Goal: Use online tool/utility: Utilize a website feature to perform a specific function

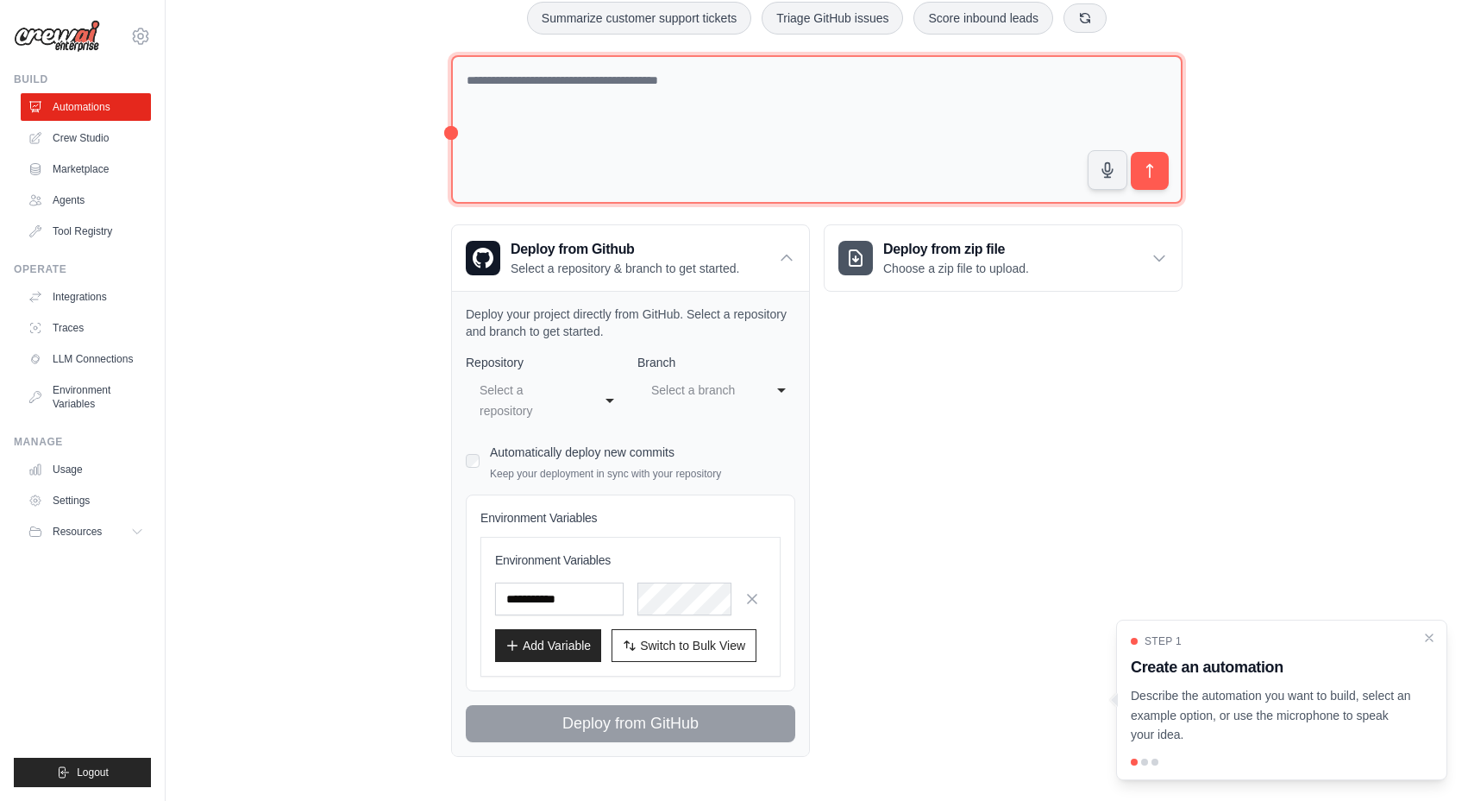
click at [737, 126] on textarea at bounding box center [817, 129] width 732 height 149
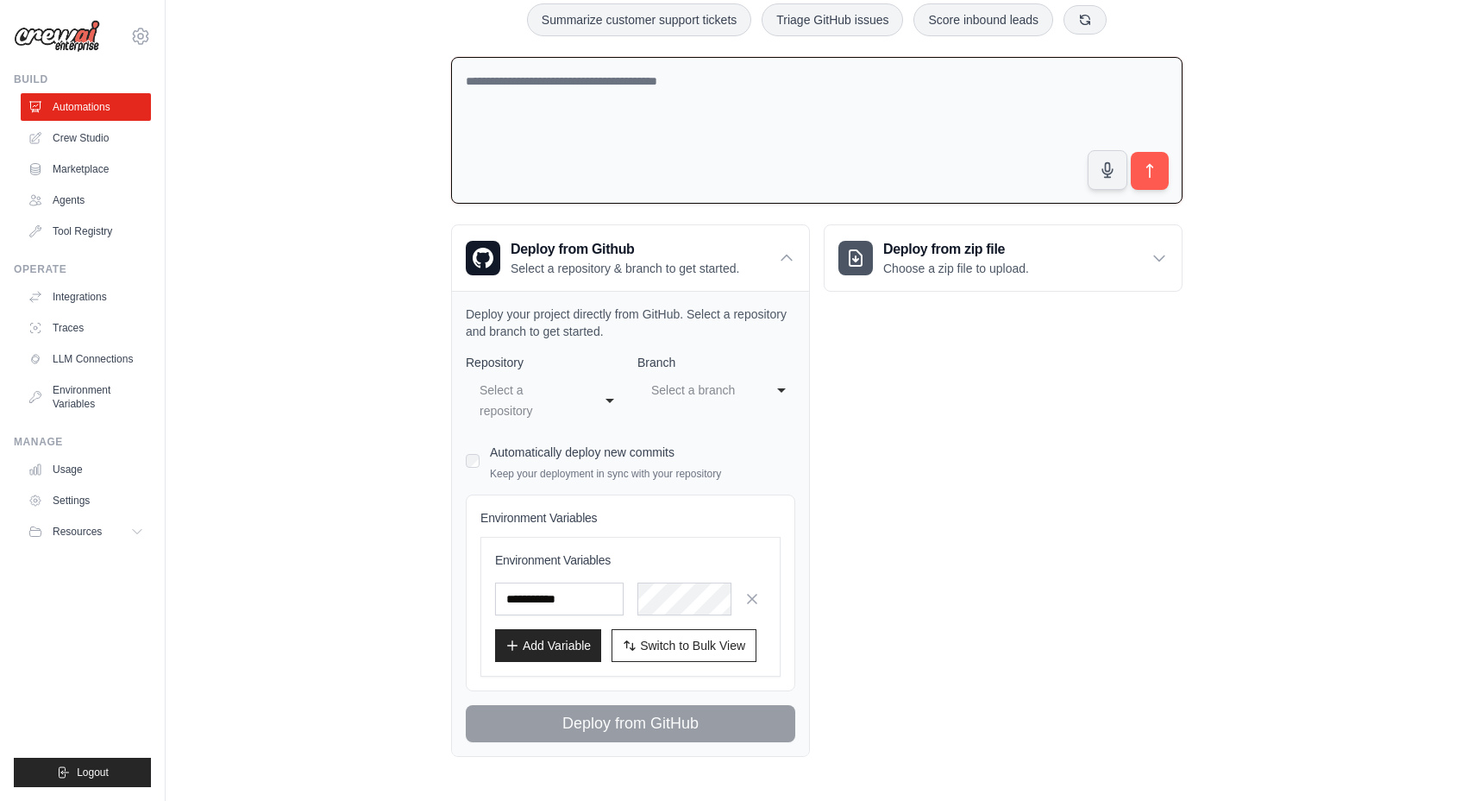
paste textarea "**********"
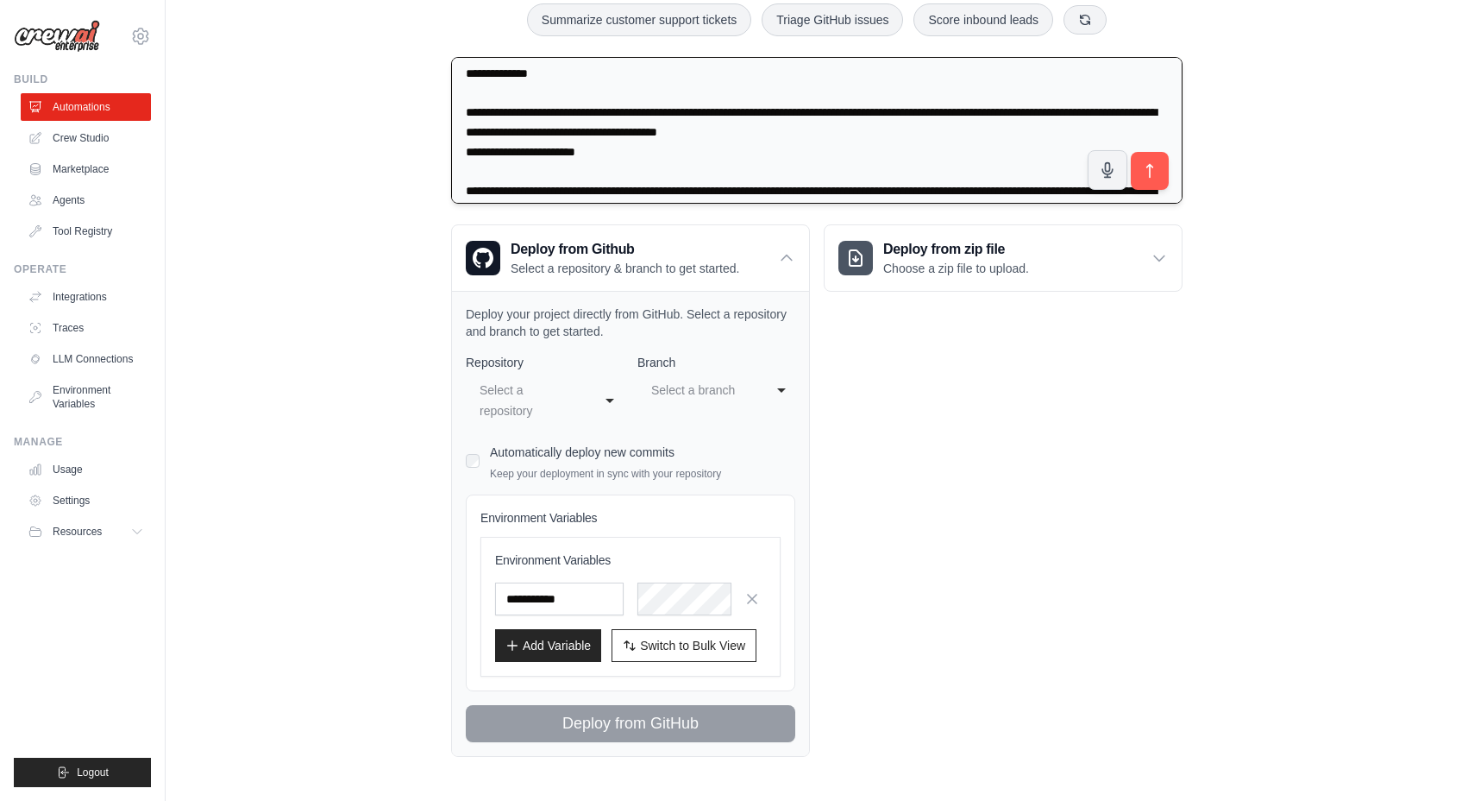
scroll to position [0, 0]
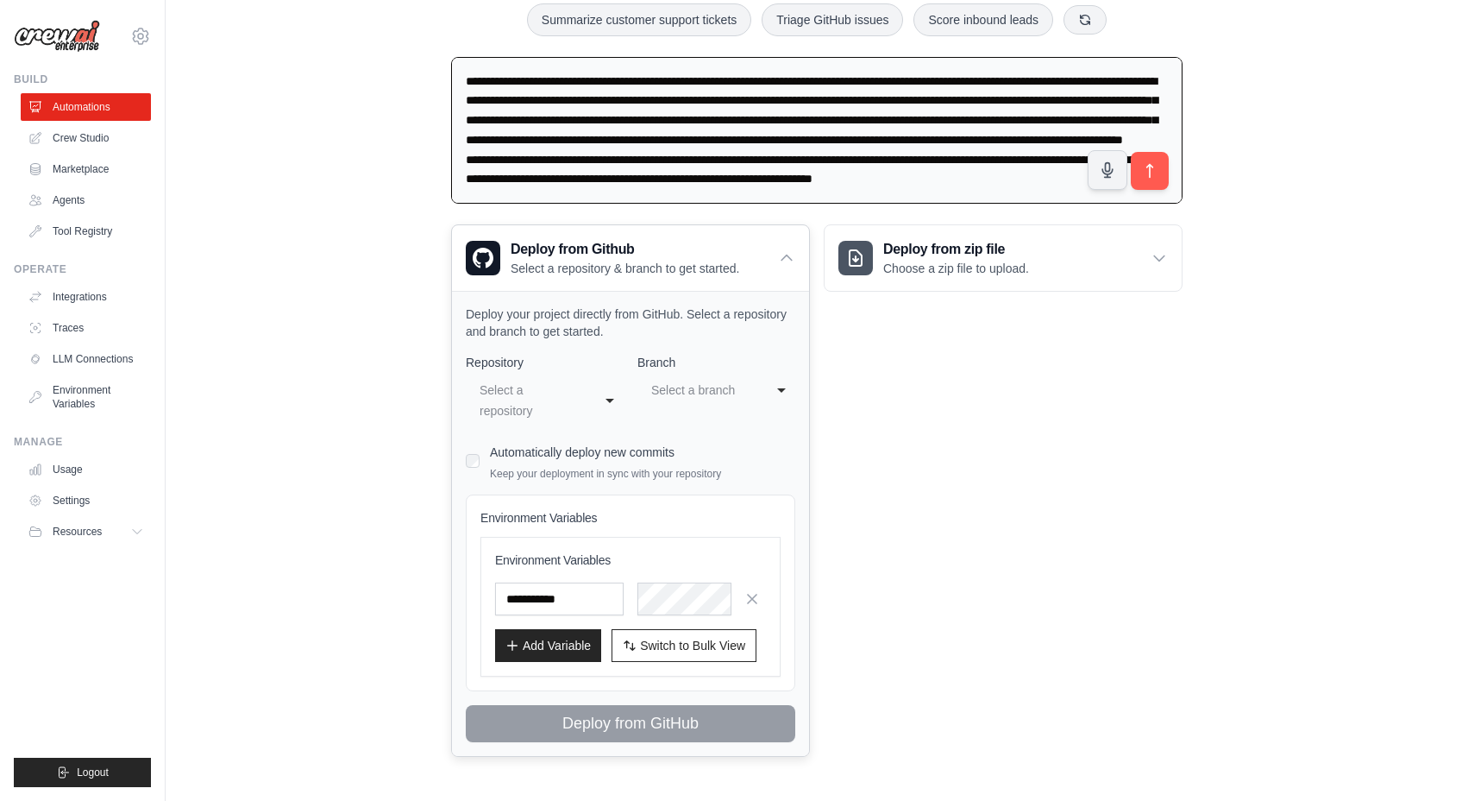
click at [705, 393] on div "Select a branch" at bounding box center [699, 390] width 96 height 21
type textarea "**********"
click at [556, 399] on div "Select a repository" at bounding box center [528, 400] width 96 height 41
click at [692, 149] on textarea at bounding box center [817, 131] width 732 height 148
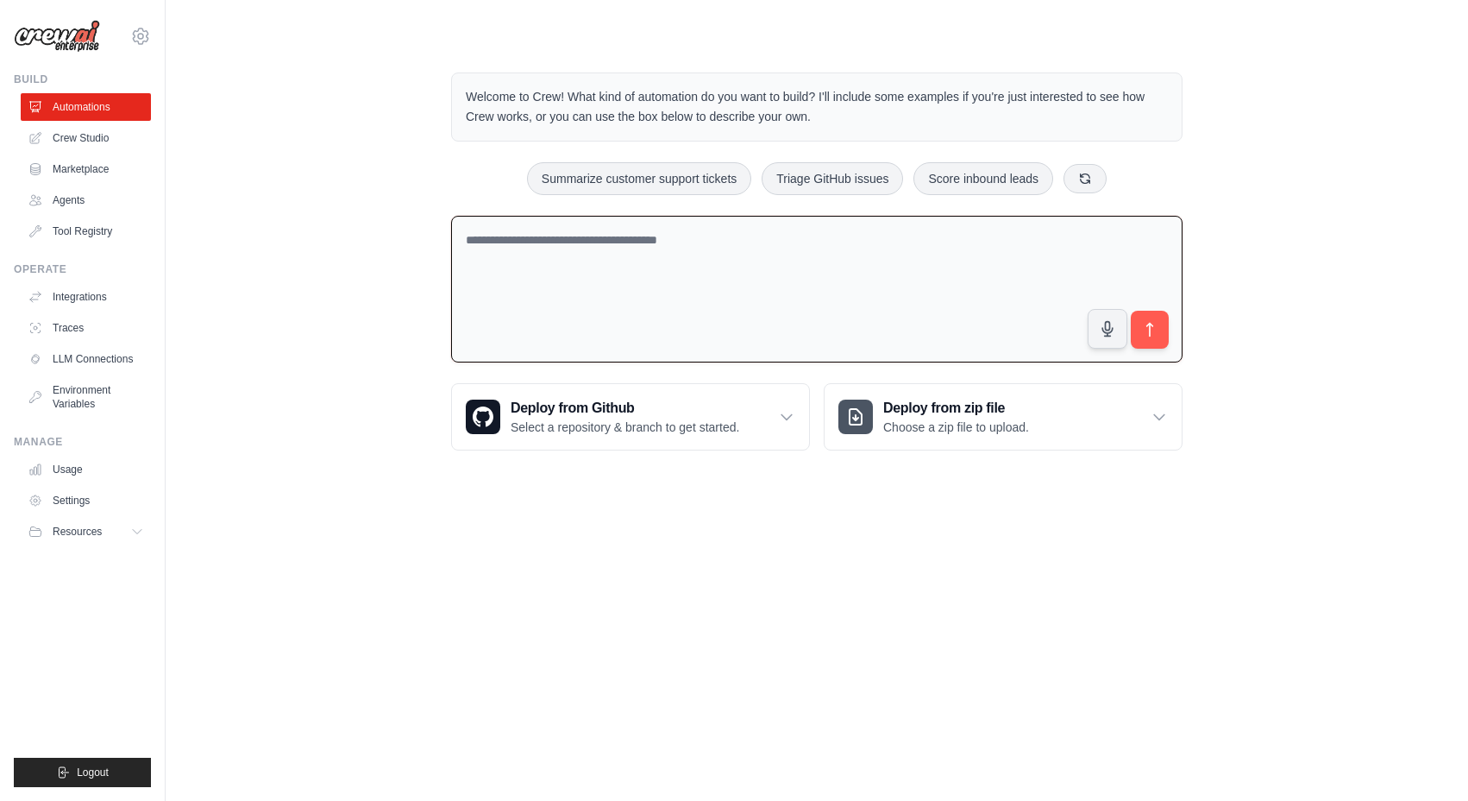
click at [690, 261] on textarea at bounding box center [817, 290] width 732 height 148
paste textarea "**********"
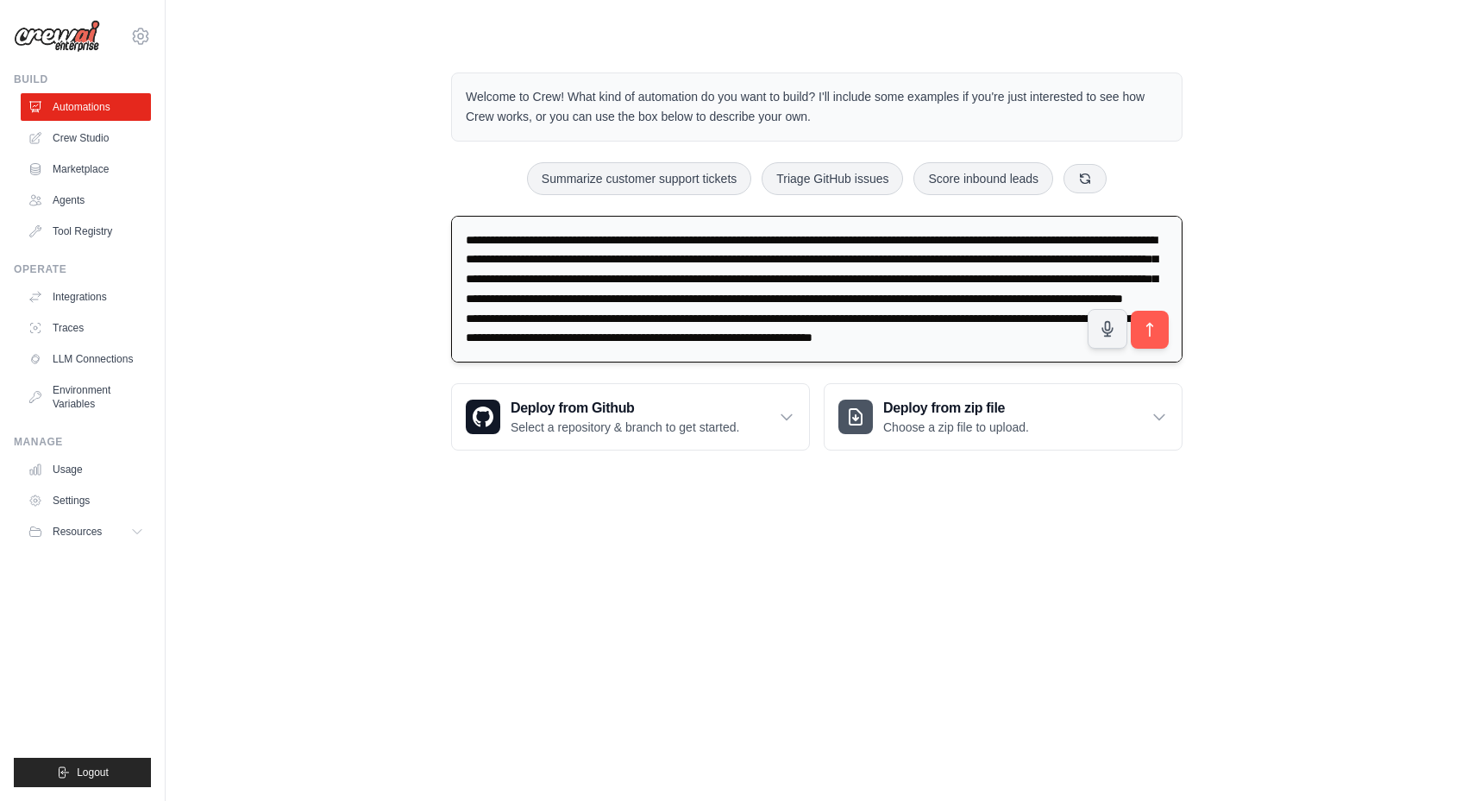
scroll to position [1593, 0]
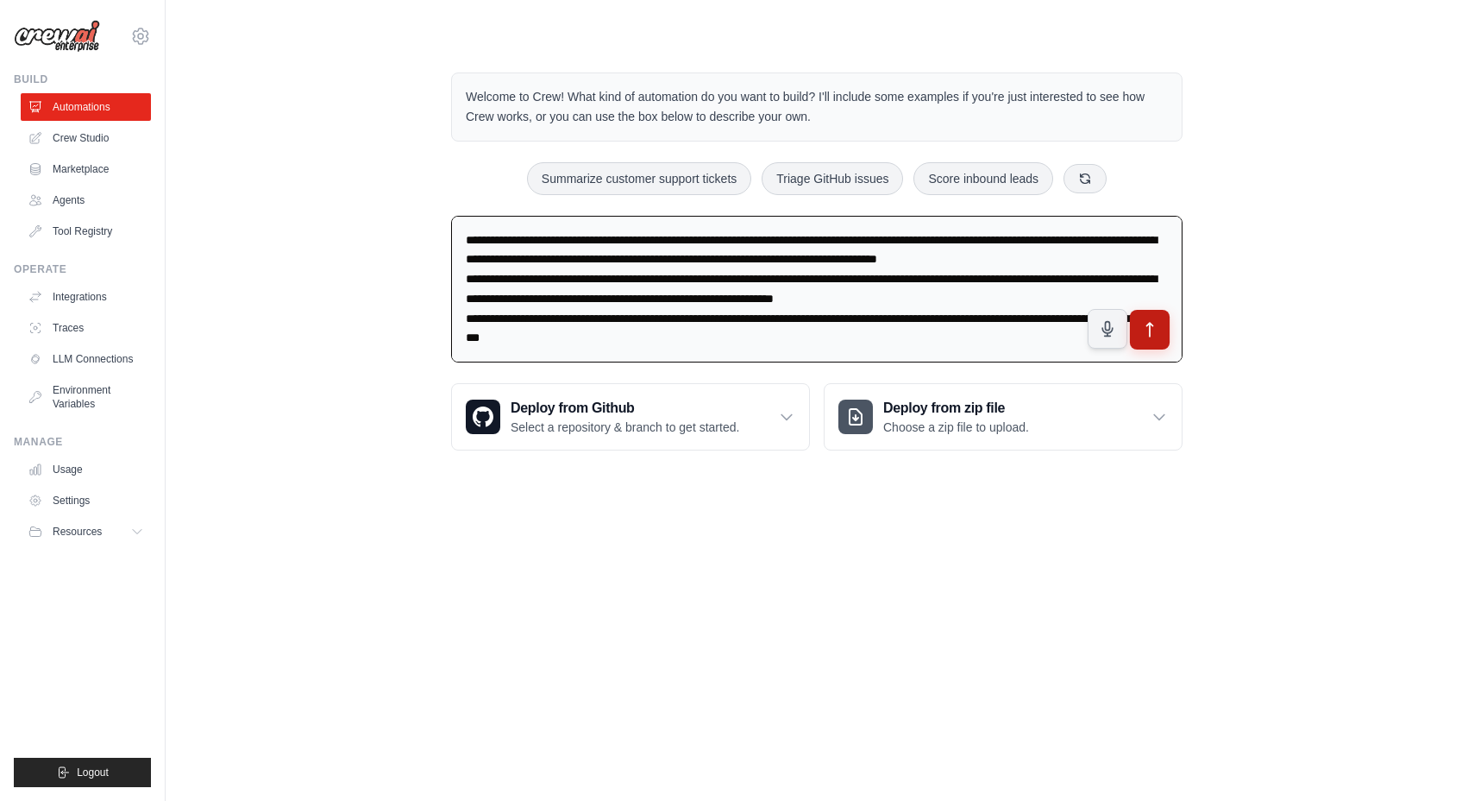
type textarea "**********"
click at [1159, 324] on button "submit" at bounding box center [1150, 330] width 40 height 40
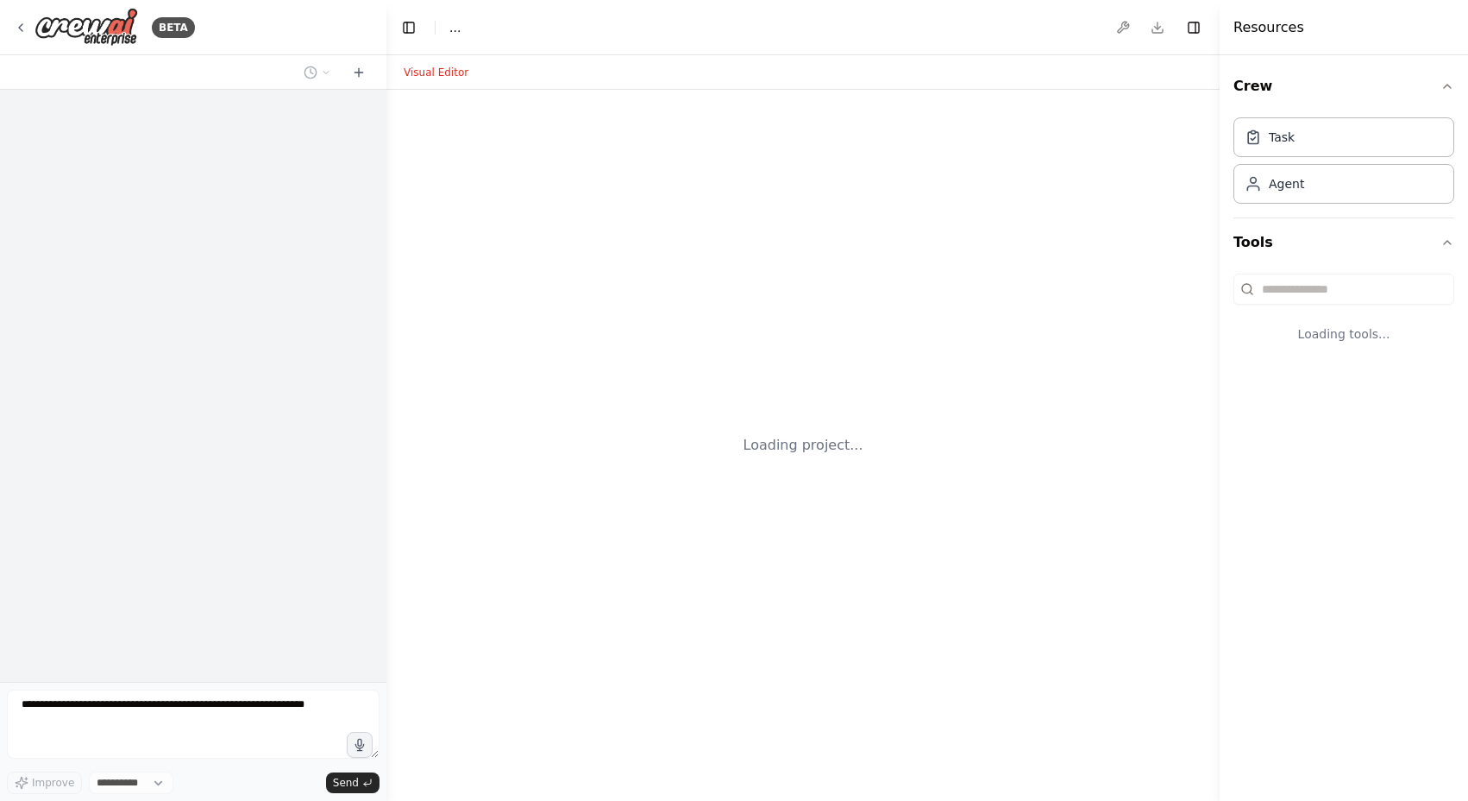
select select "****"
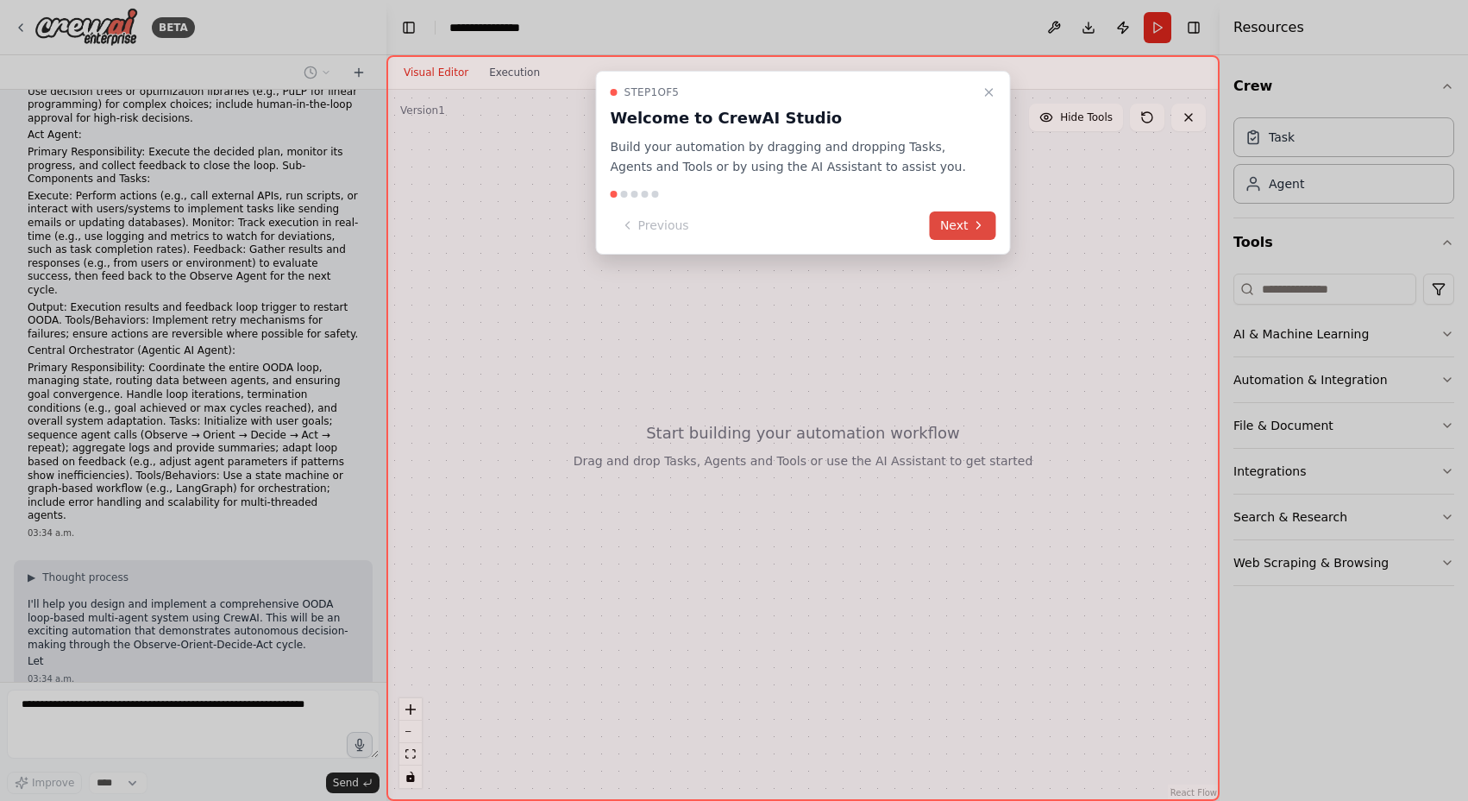
scroll to position [958, 0]
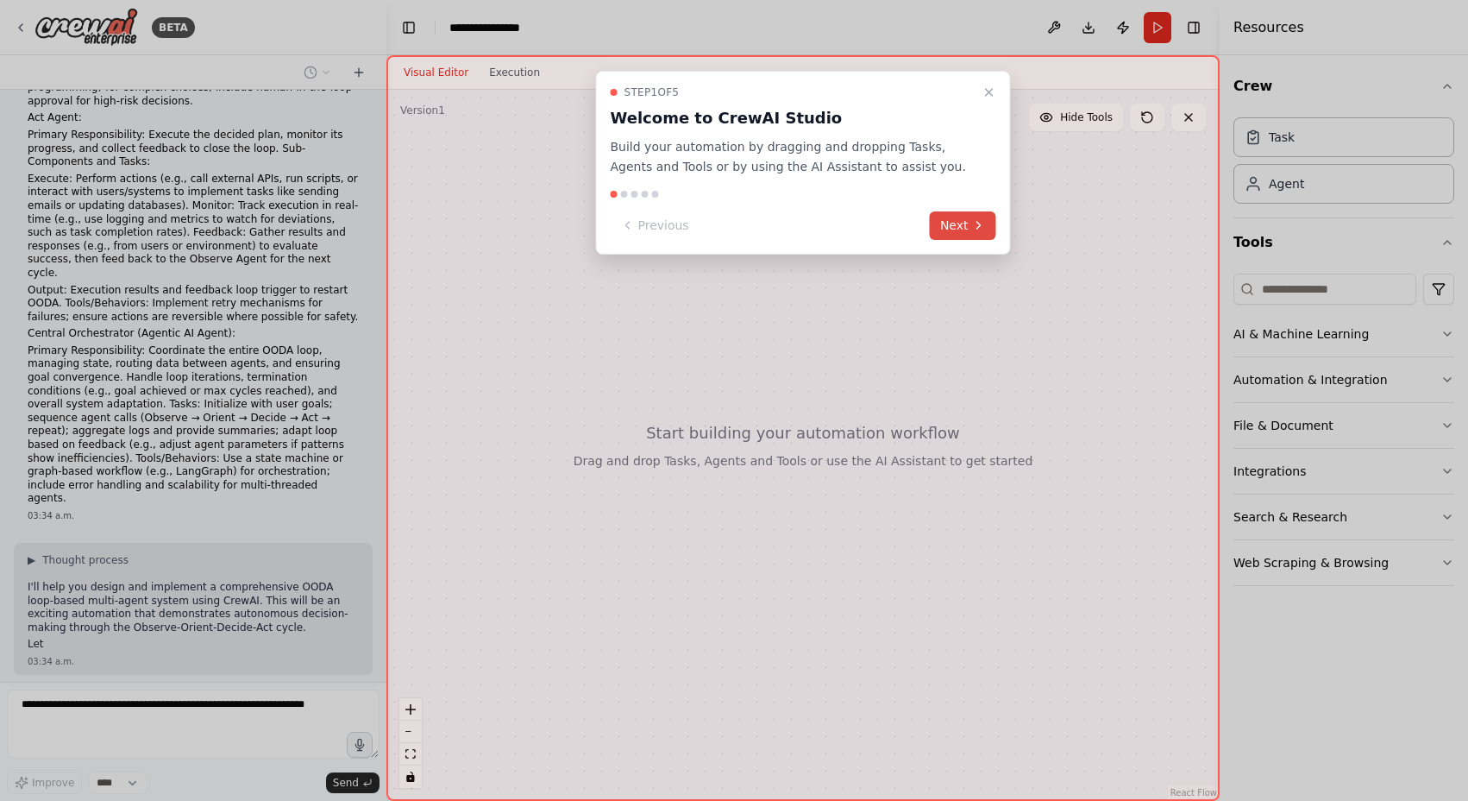
click at [982, 223] on icon at bounding box center [979, 225] width 14 height 14
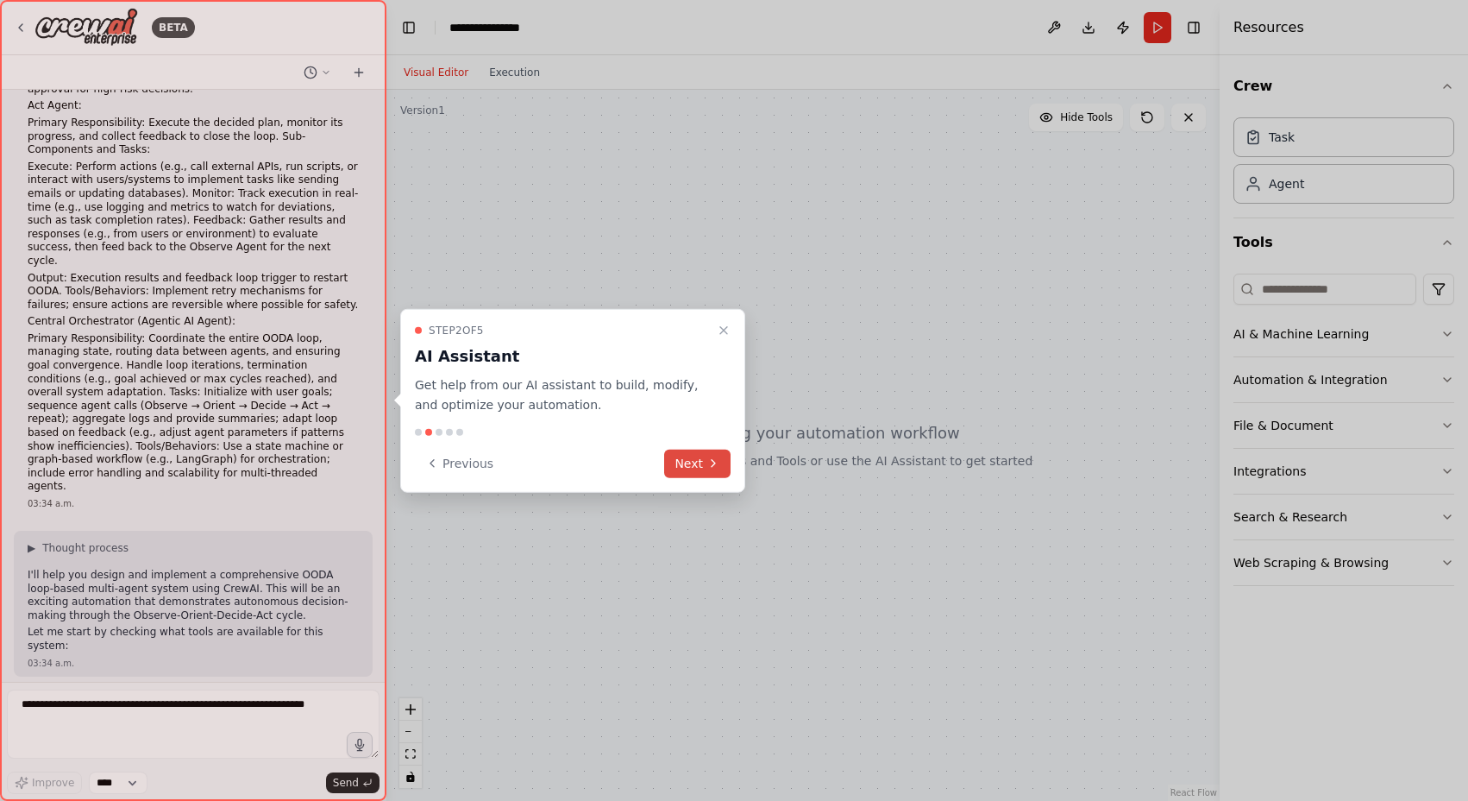
scroll to position [1059, 0]
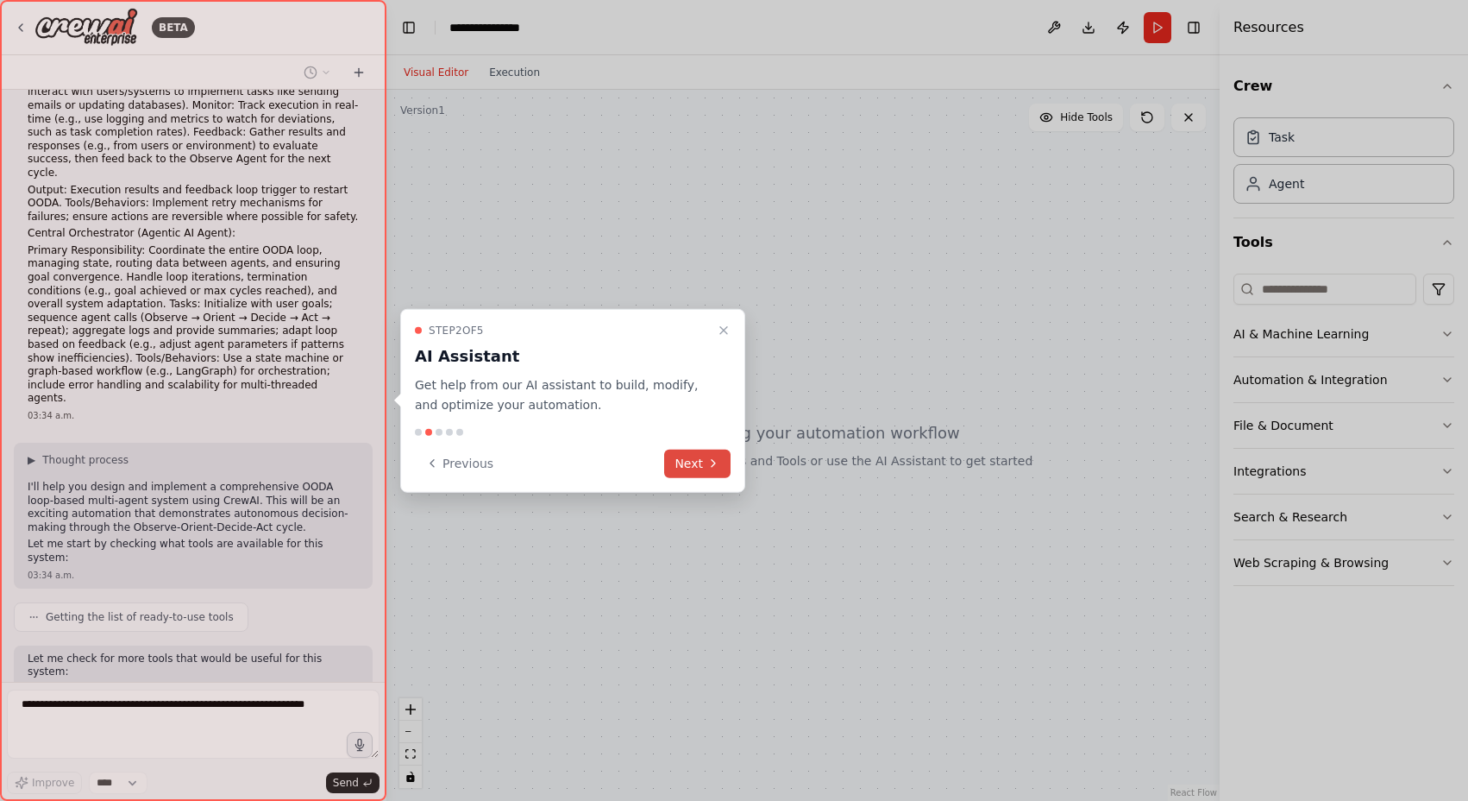
click at [717, 456] on icon at bounding box center [714, 463] width 14 height 14
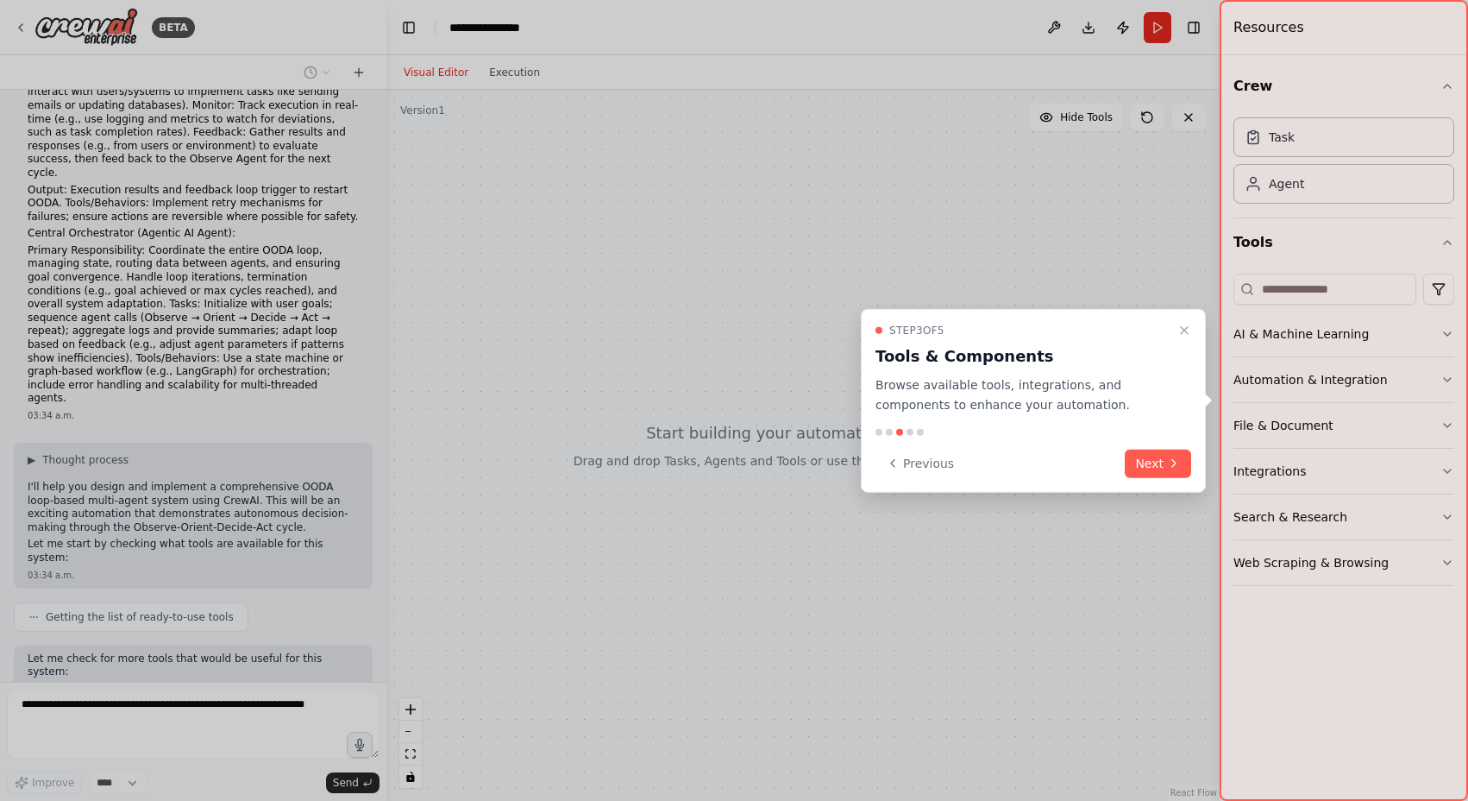
scroll to position [1102, 0]
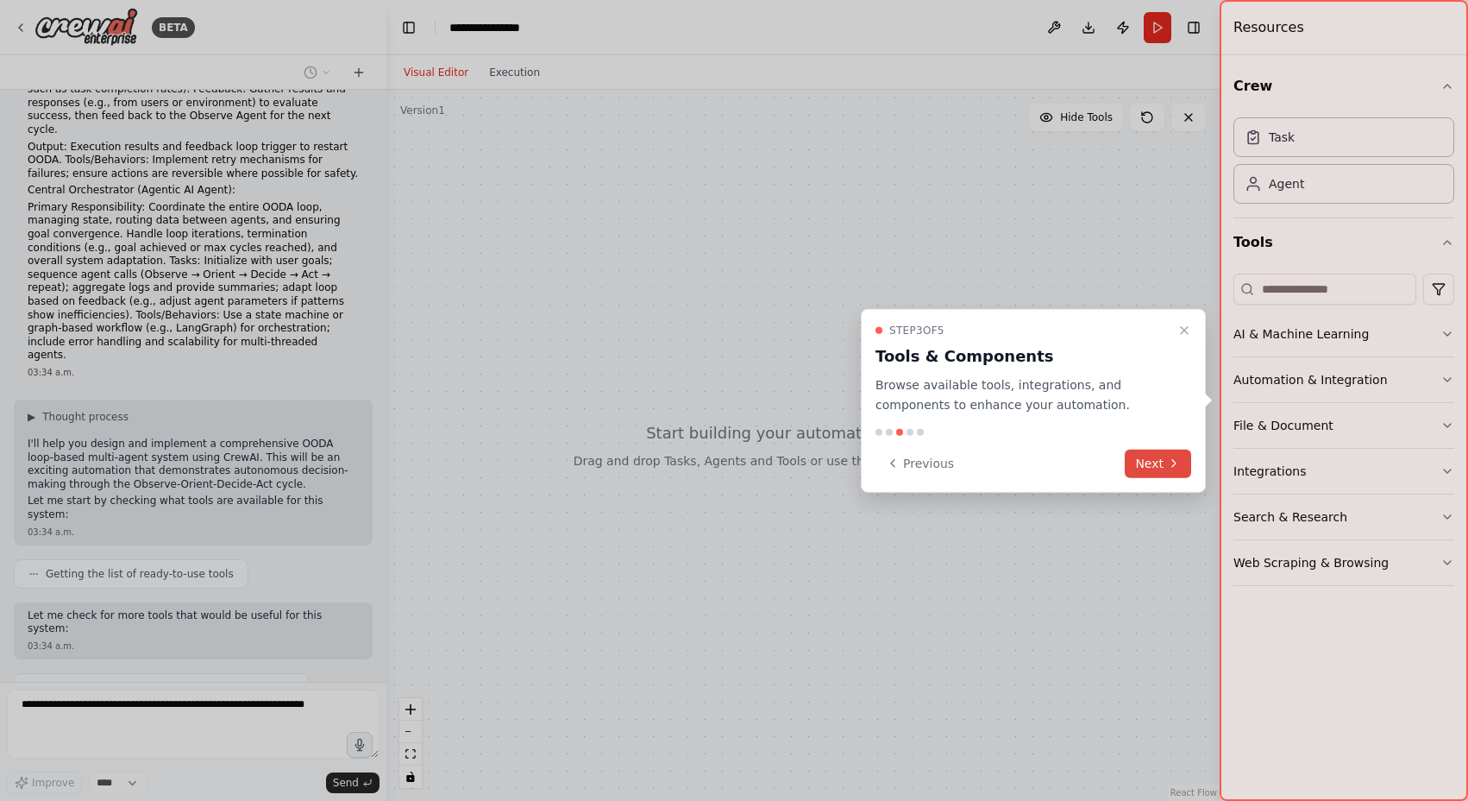
click at [1151, 456] on button "Next" at bounding box center [1158, 463] width 66 height 28
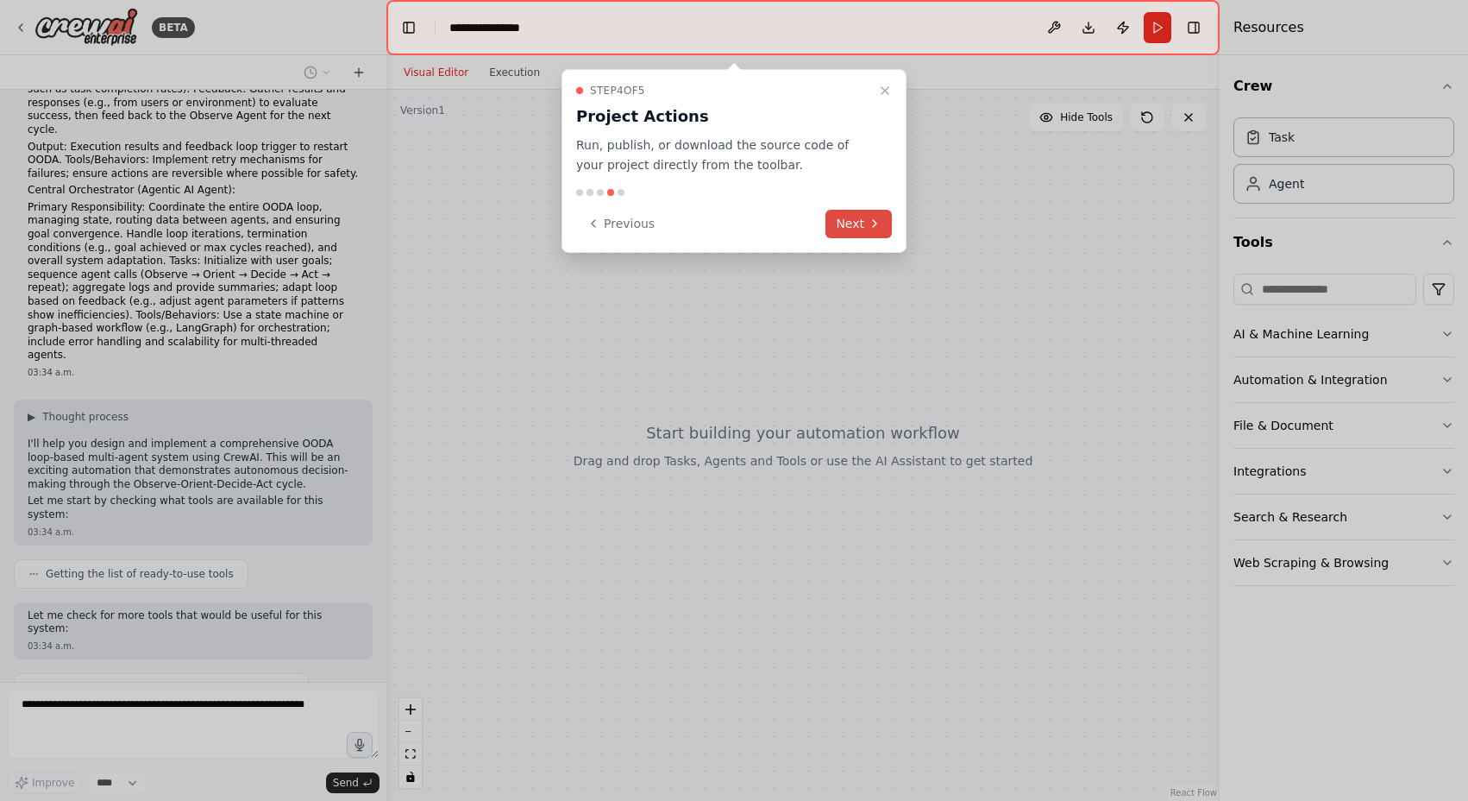
click at [865, 225] on button "Next" at bounding box center [859, 224] width 66 height 28
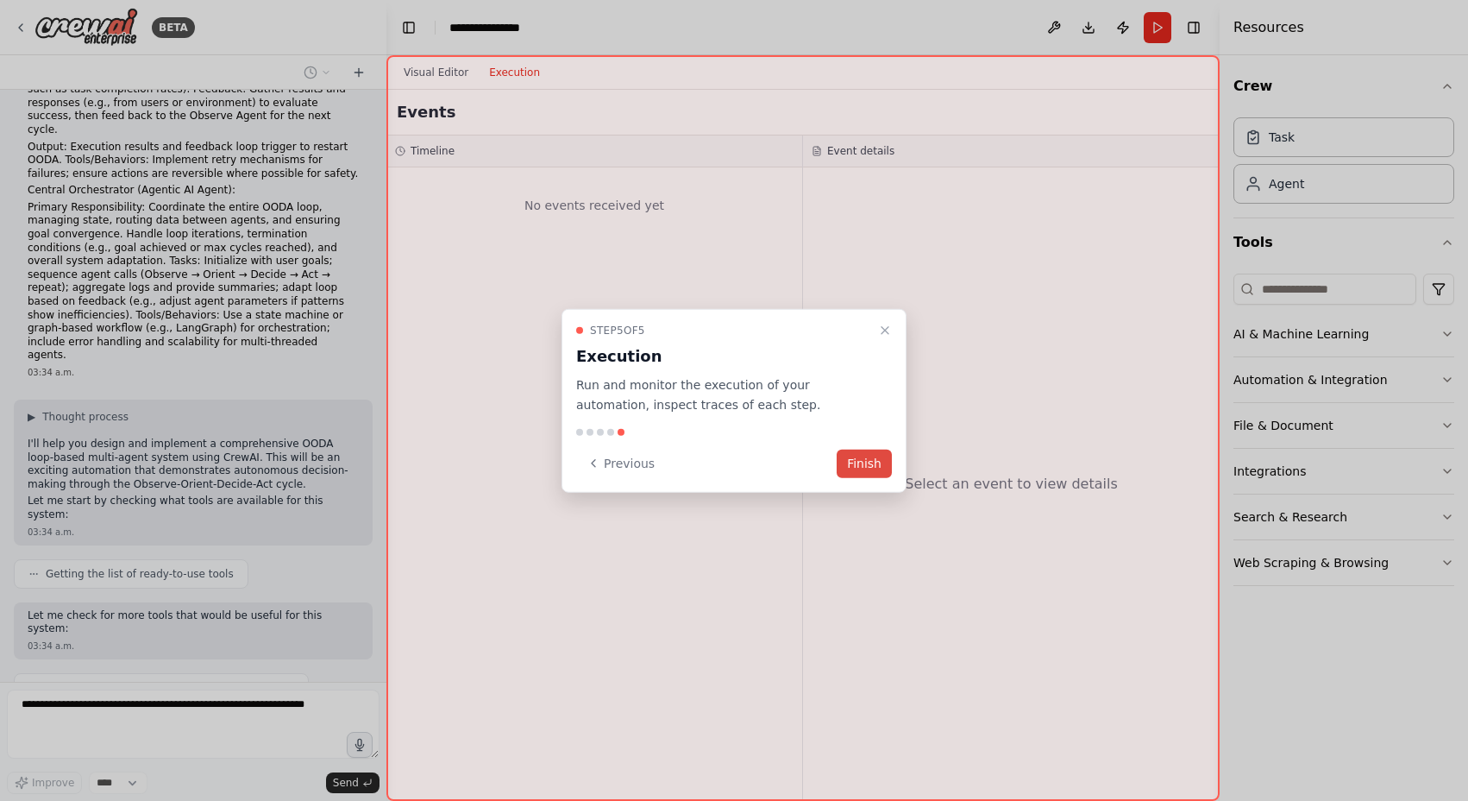
click at [869, 456] on button "Finish" at bounding box center [864, 463] width 55 height 28
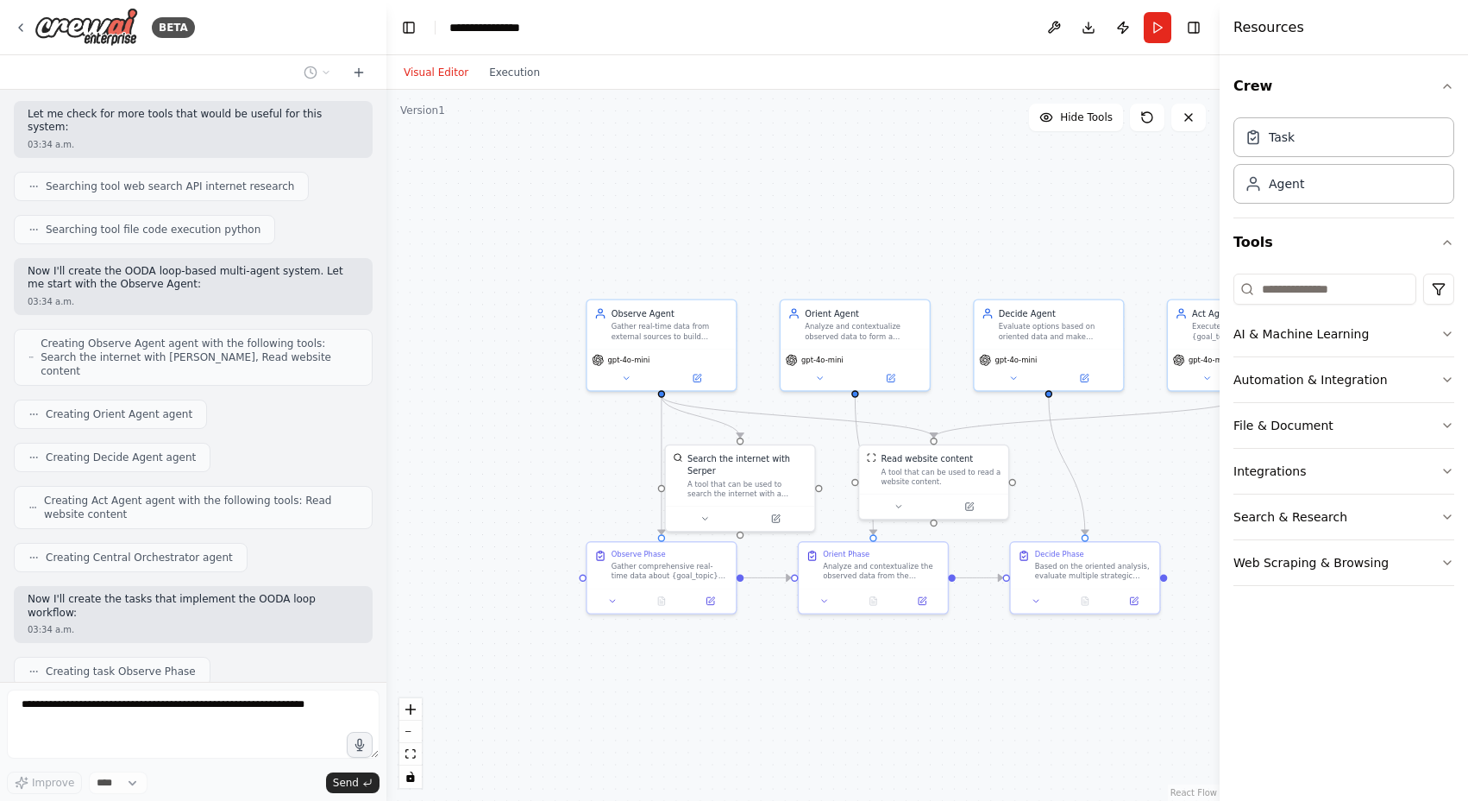
scroll to position [1646, 0]
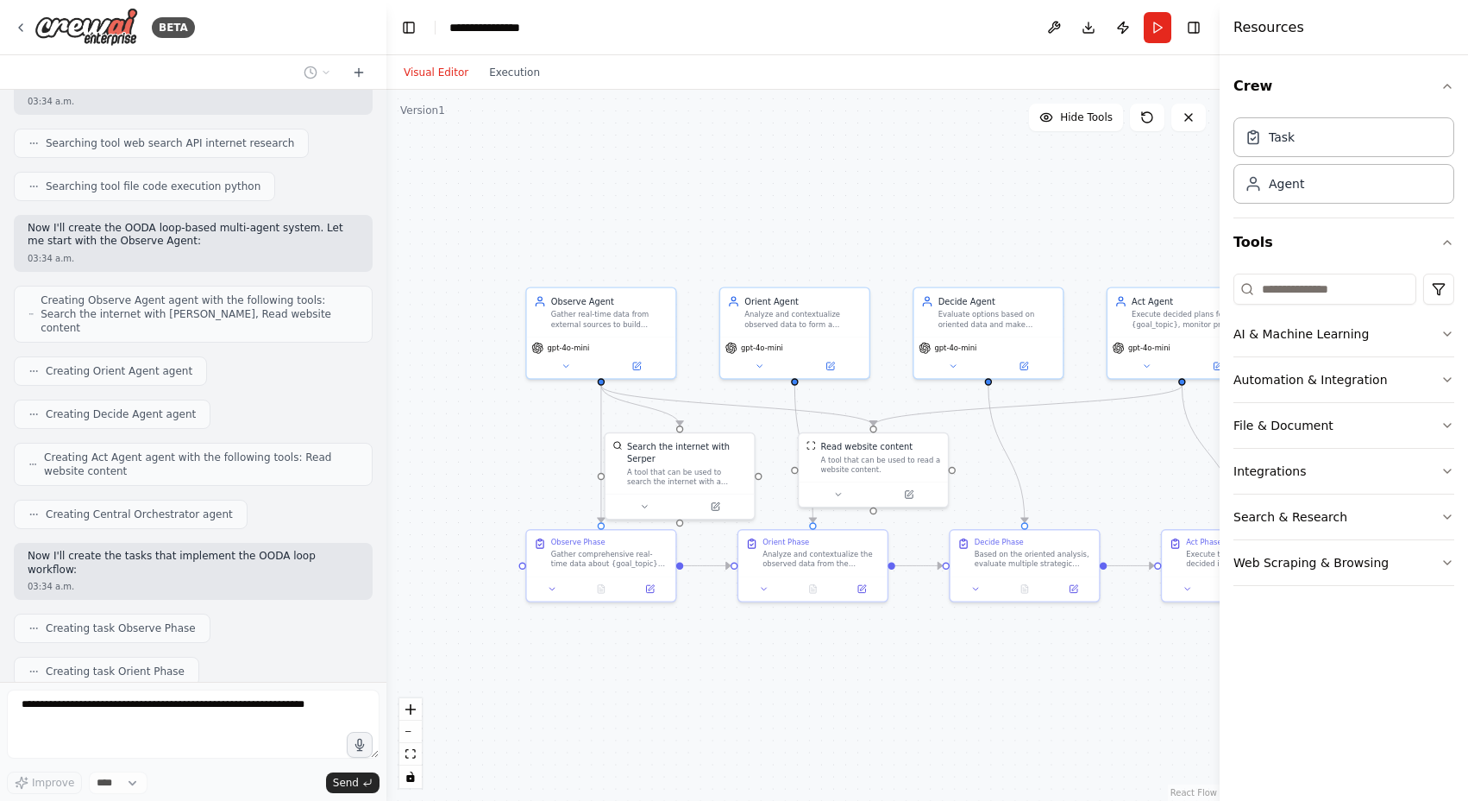
drag, startPoint x: 480, startPoint y: 330, endPoint x: 414, endPoint y: 317, distance: 66.8
click at [414, 317] on div ".deletable-edge-delete-btn { width: 20px; height: 20px; border: 0px solid #ffff…" at bounding box center [802, 445] width 833 height 711
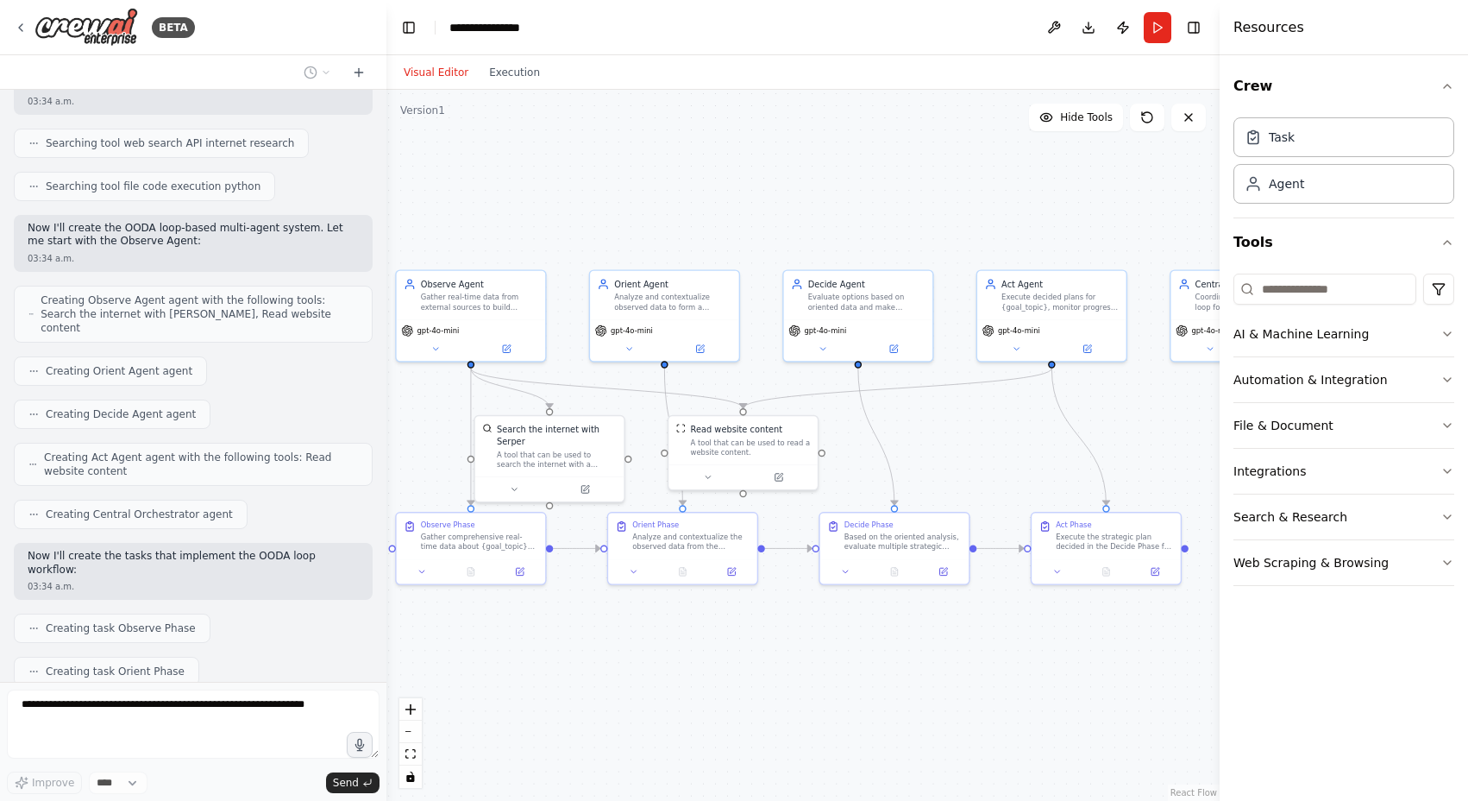
drag, startPoint x: 707, startPoint y: 265, endPoint x: 579, endPoint y: 248, distance: 129.6
click at [579, 248] on div ".deletable-edge-delete-btn { width: 20px; height: 20px; border: 0px solid #ffff…" at bounding box center [802, 445] width 833 height 711
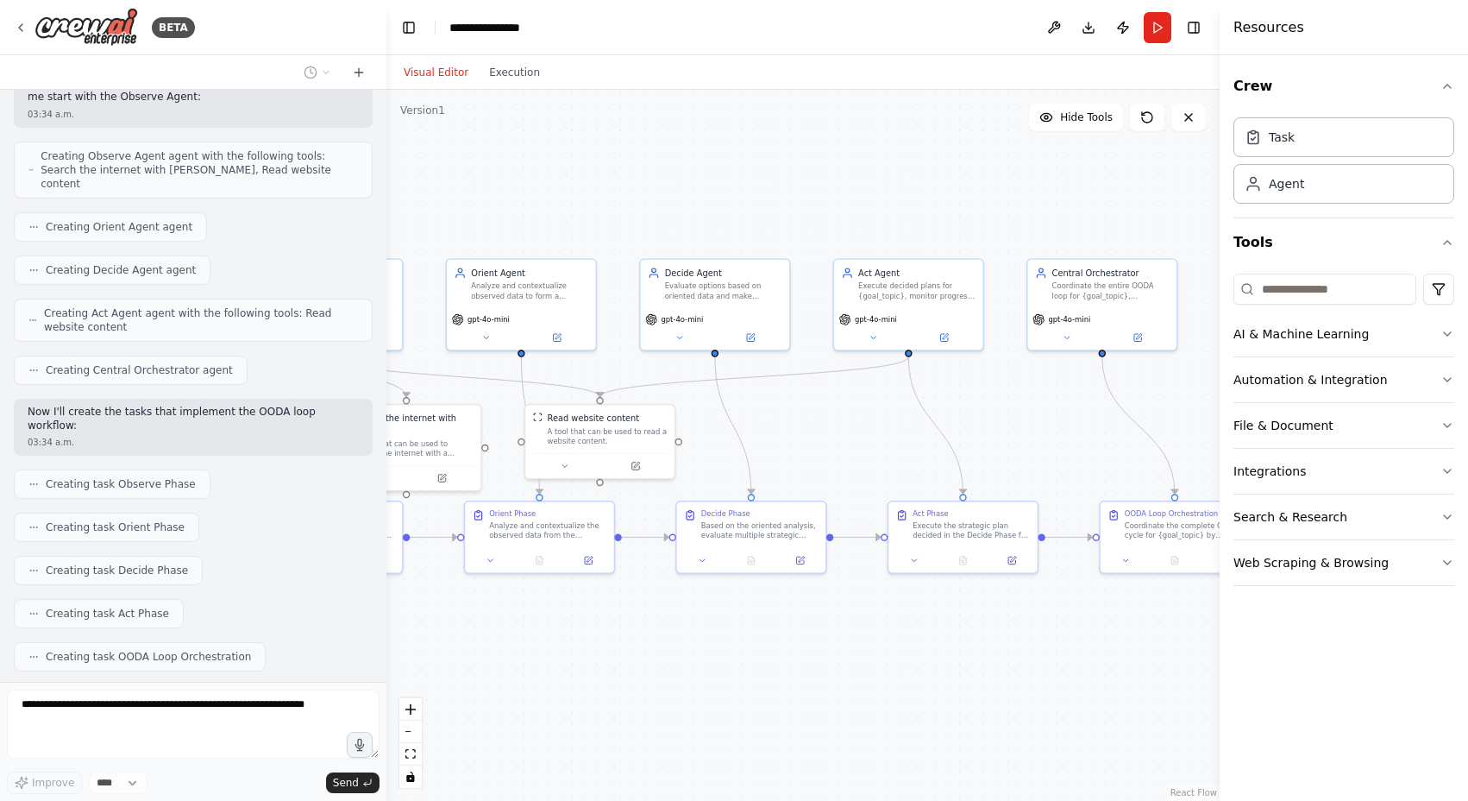
scroll to position [1803, 0]
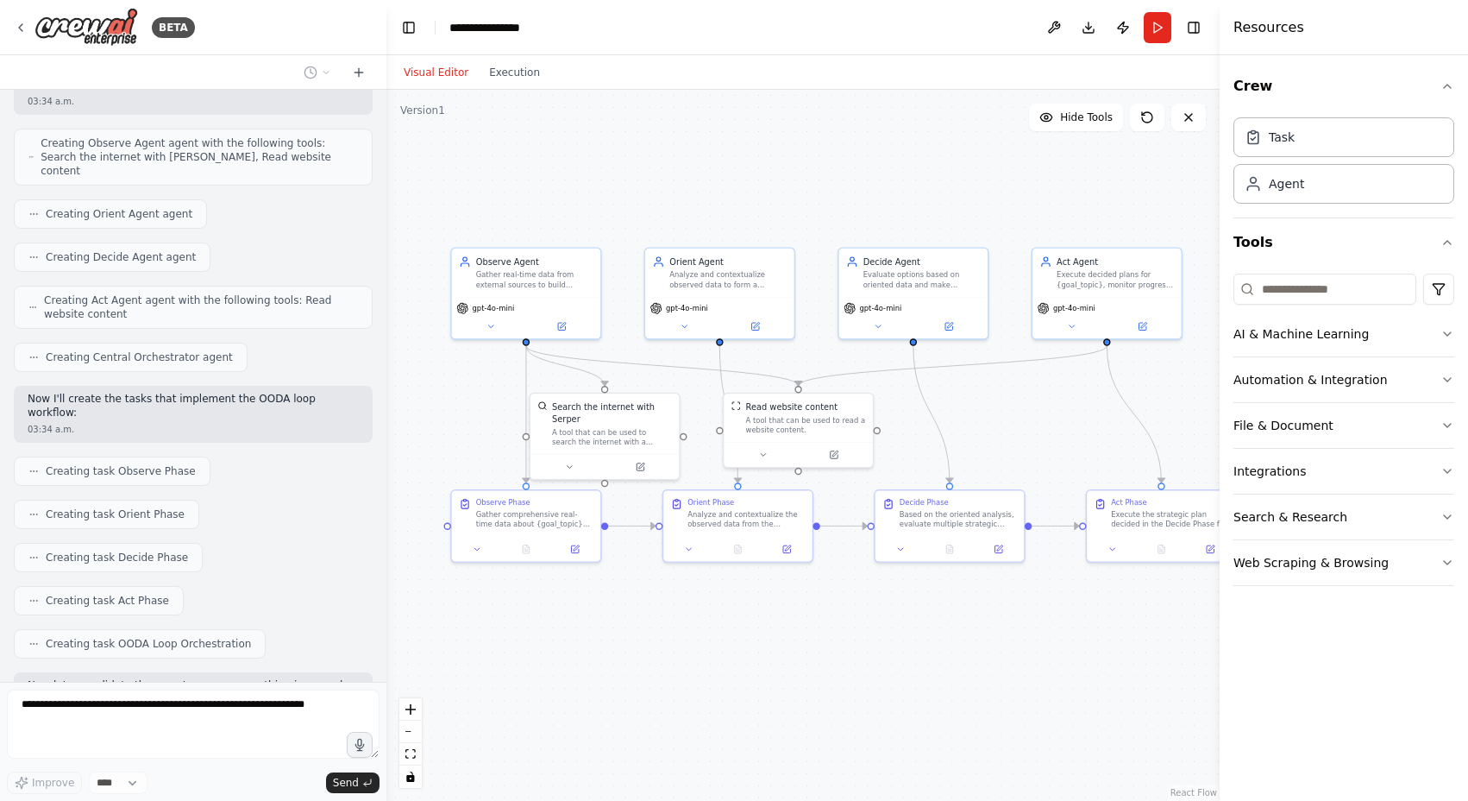
drag, startPoint x: 763, startPoint y: 232, endPoint x: 819, endPoint y: 210, distance: 59.6
click at [819, 210] on div ".deletable-edge-delete-btn { width: 20px; height: 20px; border: 0px solid #ffff…" at bounding box center [802, 445] width 833 height 711
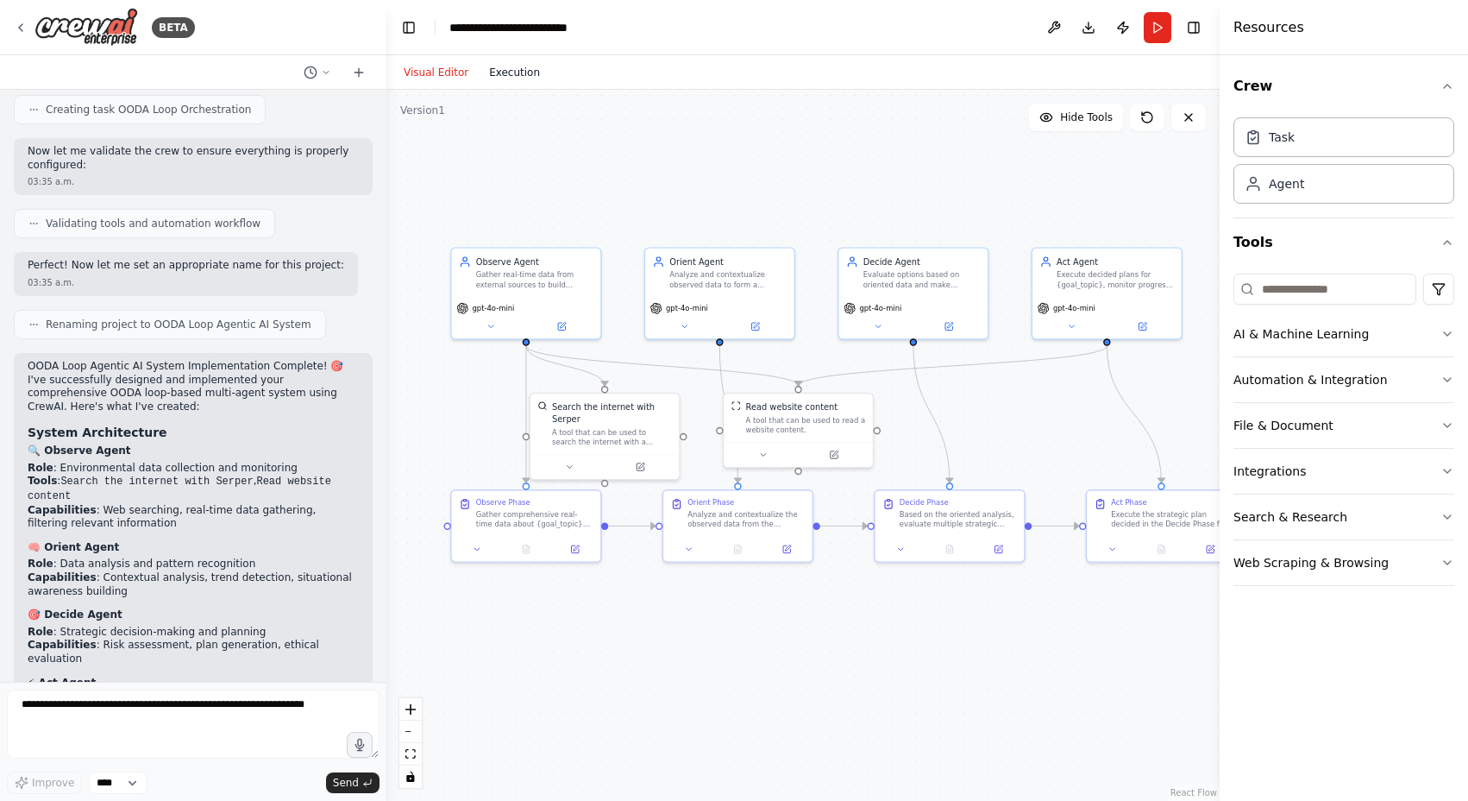
click at [524, 79] on button "Execution" at bounding box center [515, 72] width 72 height 21
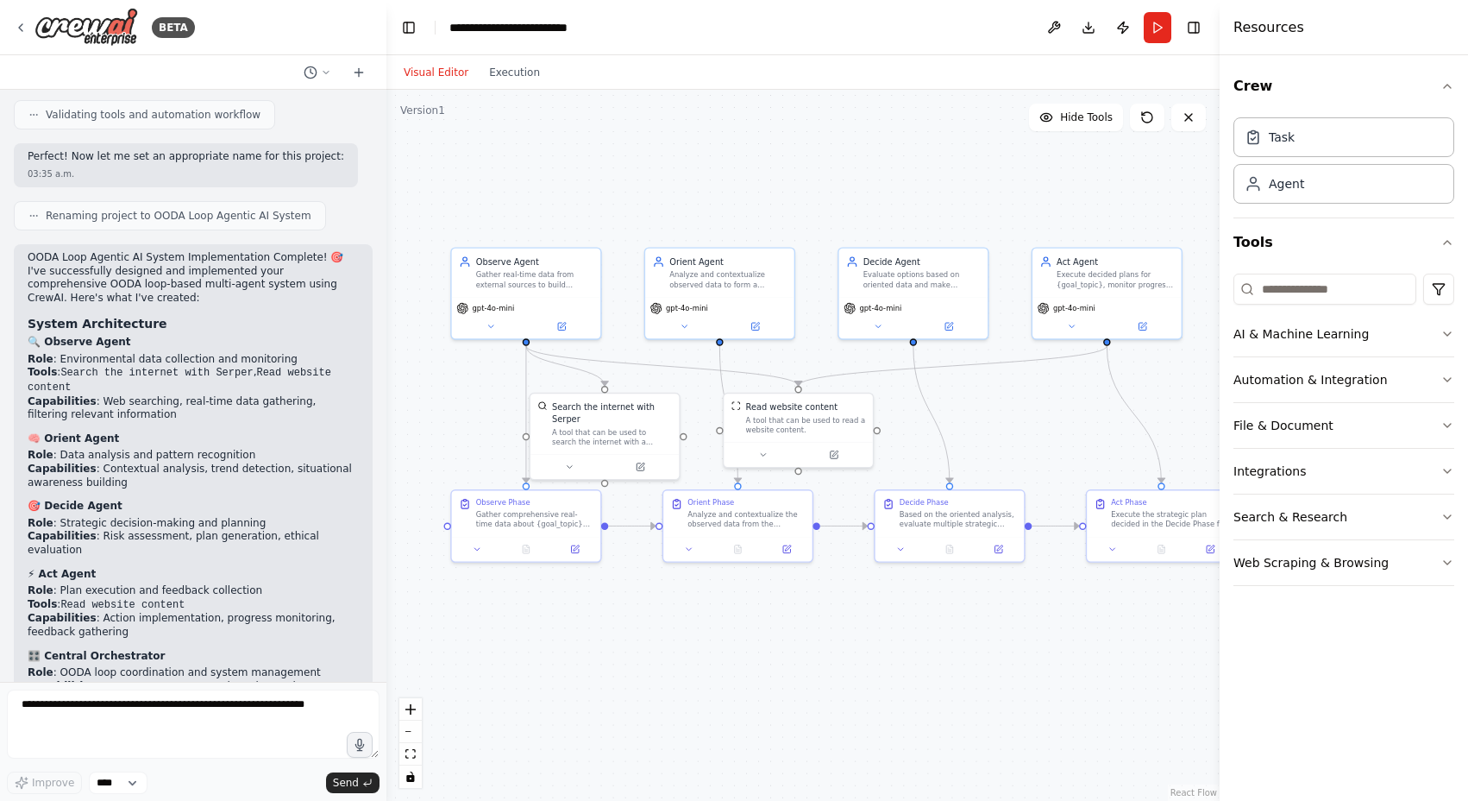
click at [458, 77] on button "Visual Editor" at bounding box center [435, 72] width 85 height 21
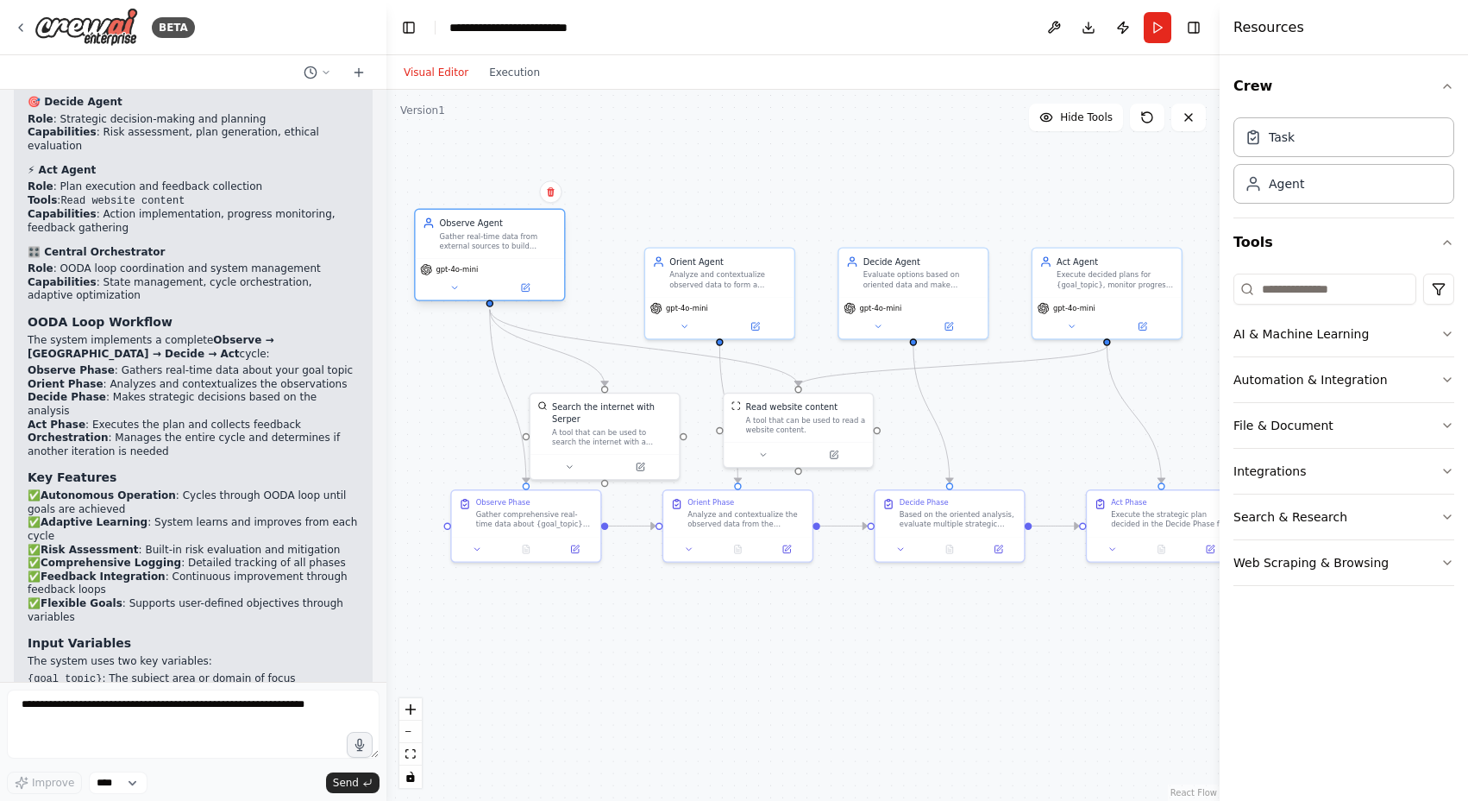
drag, startPoint x: 580, startPoint y: 272, endPoint x: 540, endPoint y: 237, distance: 52.6
click at [539, 236] on div "Gather real-time data from external sources to build understanding of the curre…" at bounding box center [498, 240] width 117 height 19
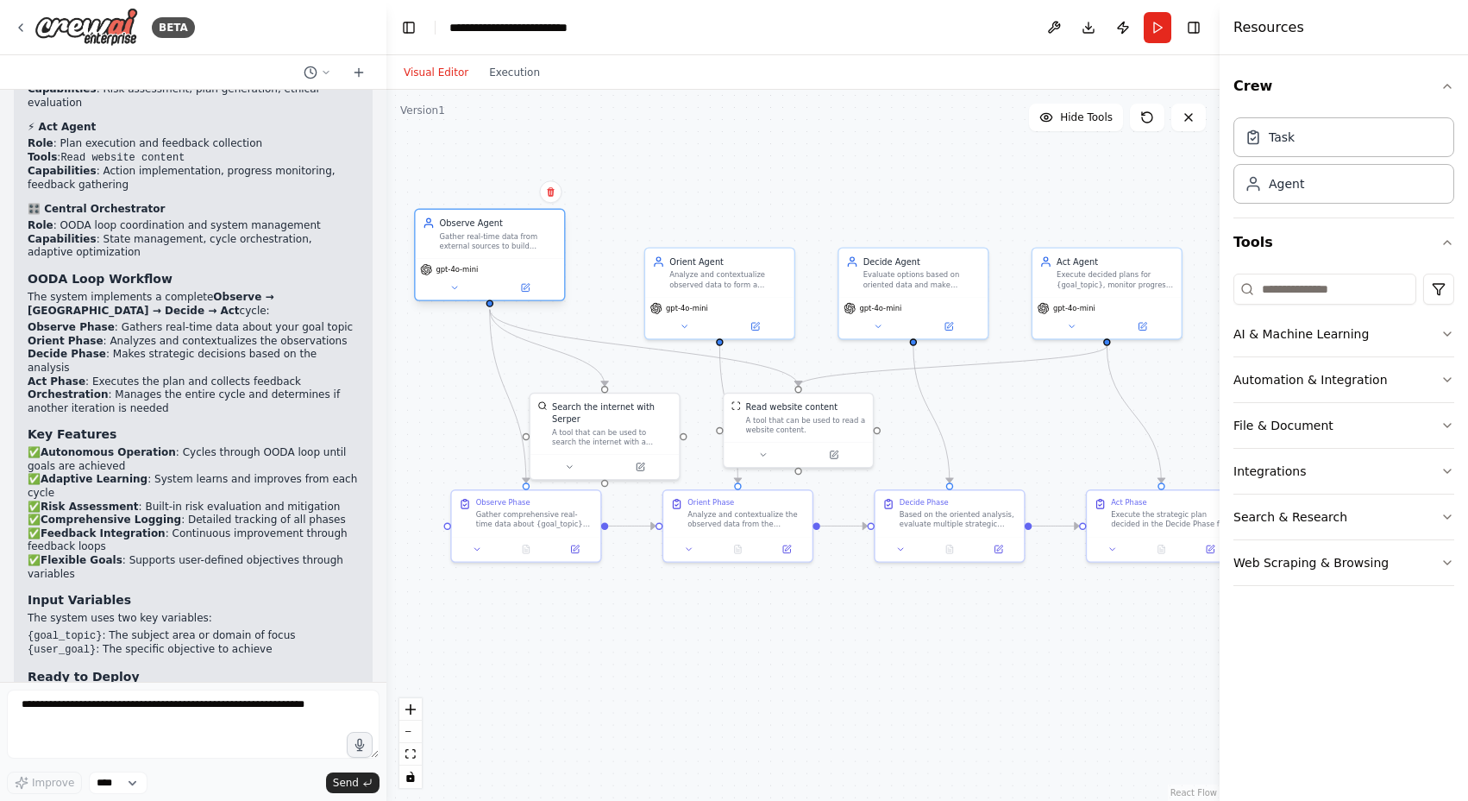
scroll to position [2906, 0]
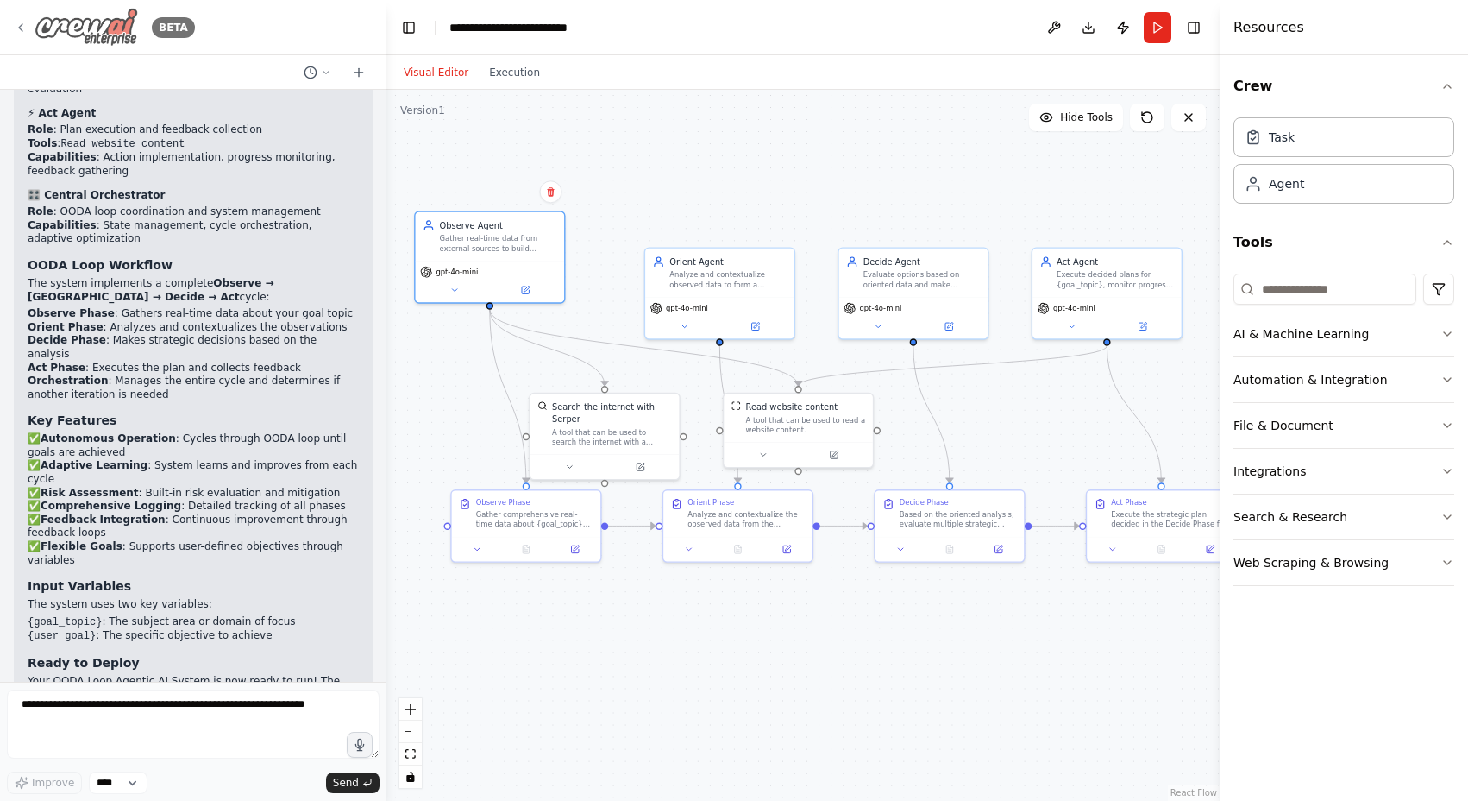
click at [21, 27] on icon at bounding box center [21, 28] width 14 height 14
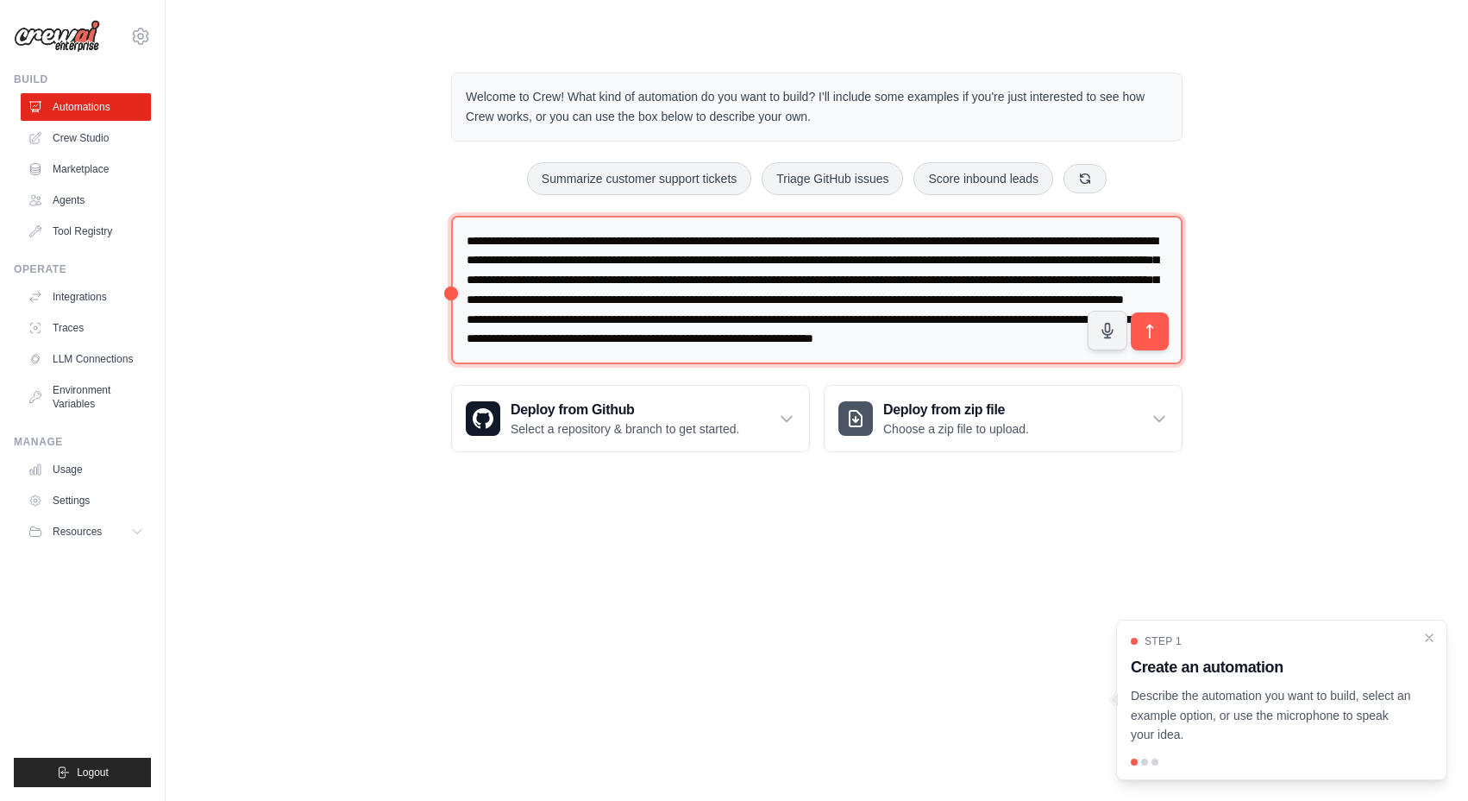
click at [556, 274] on textarea at bounding box center [817, 290] width 732 height 149
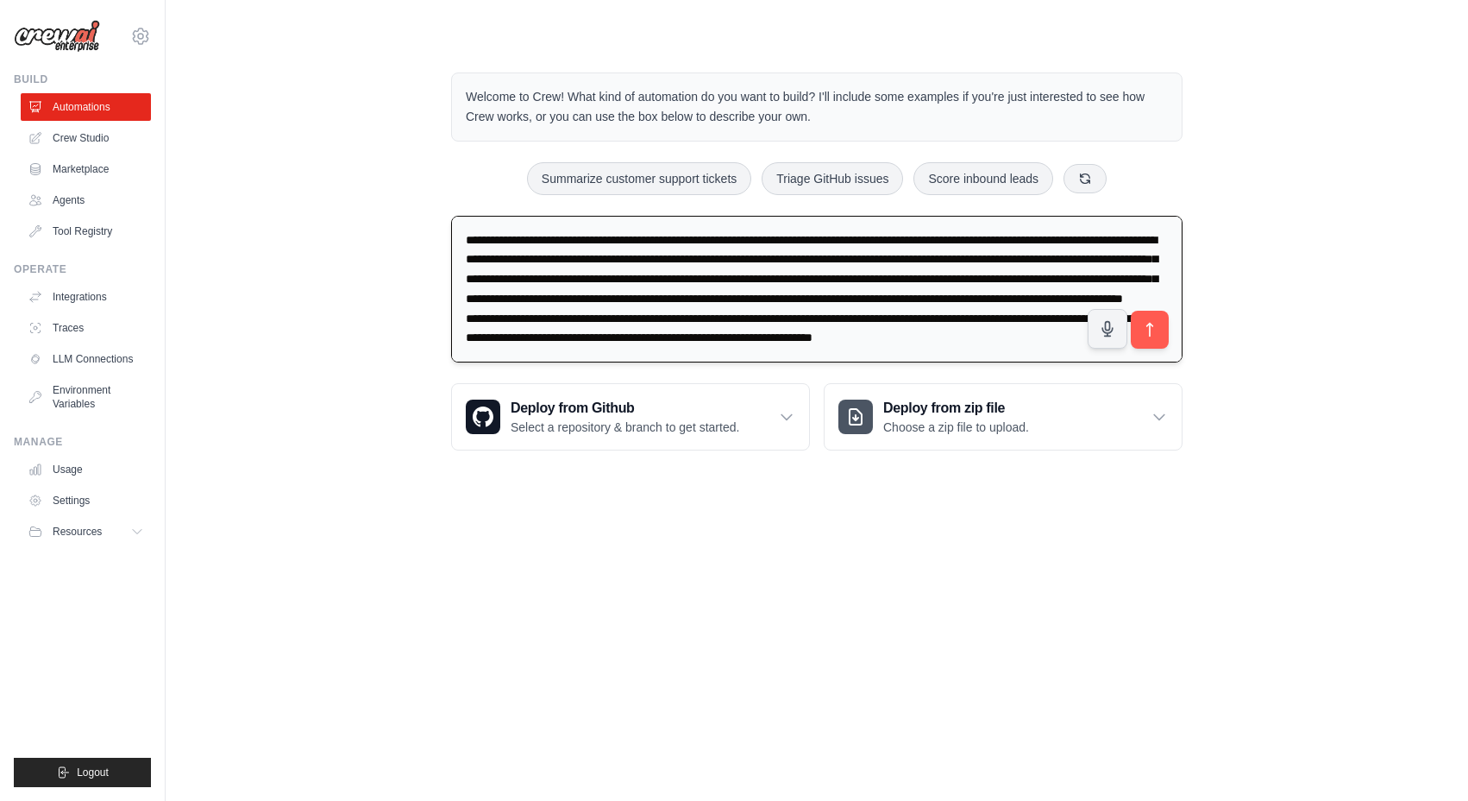
paste textarea "**********"
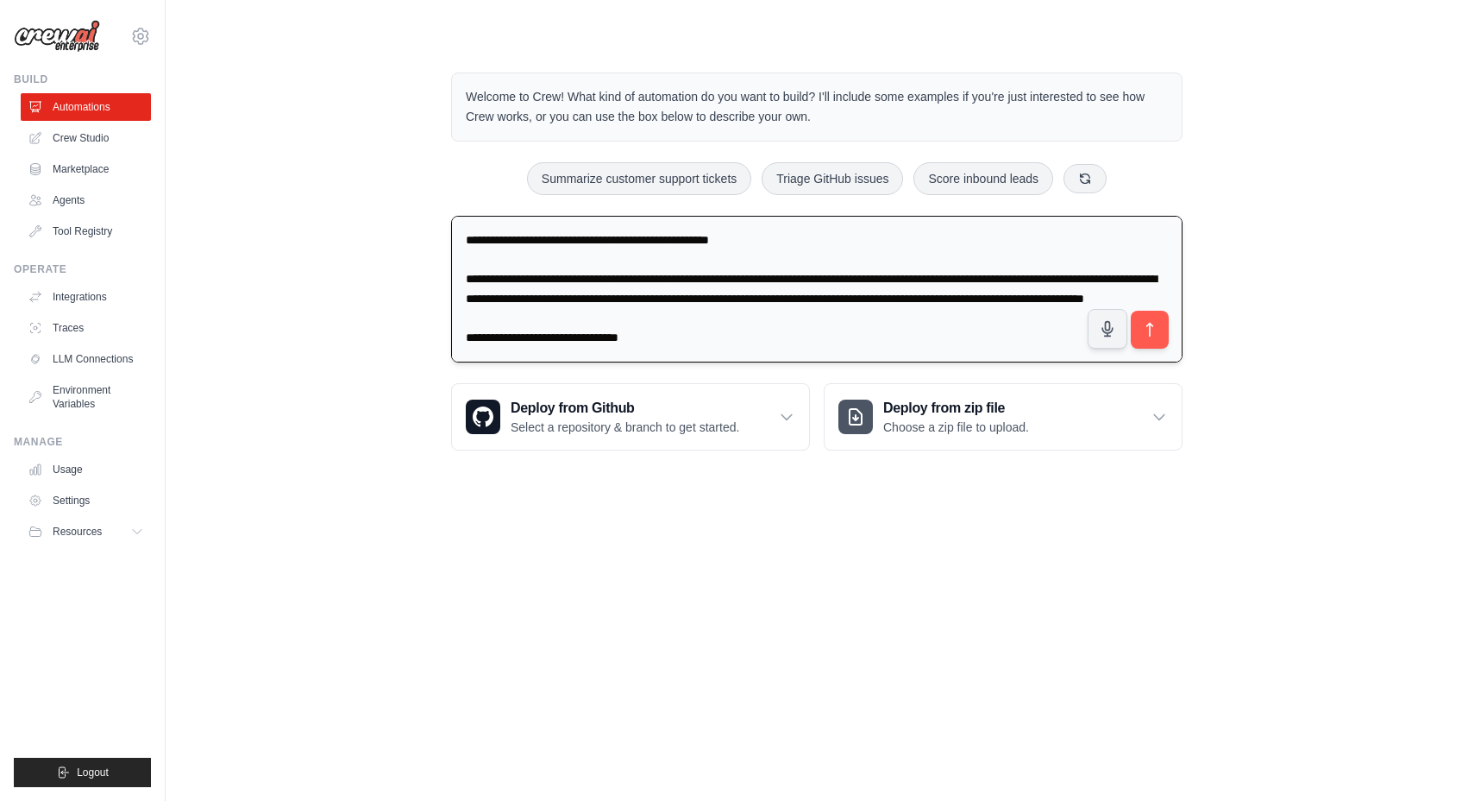
scroll to position [7559, 0]
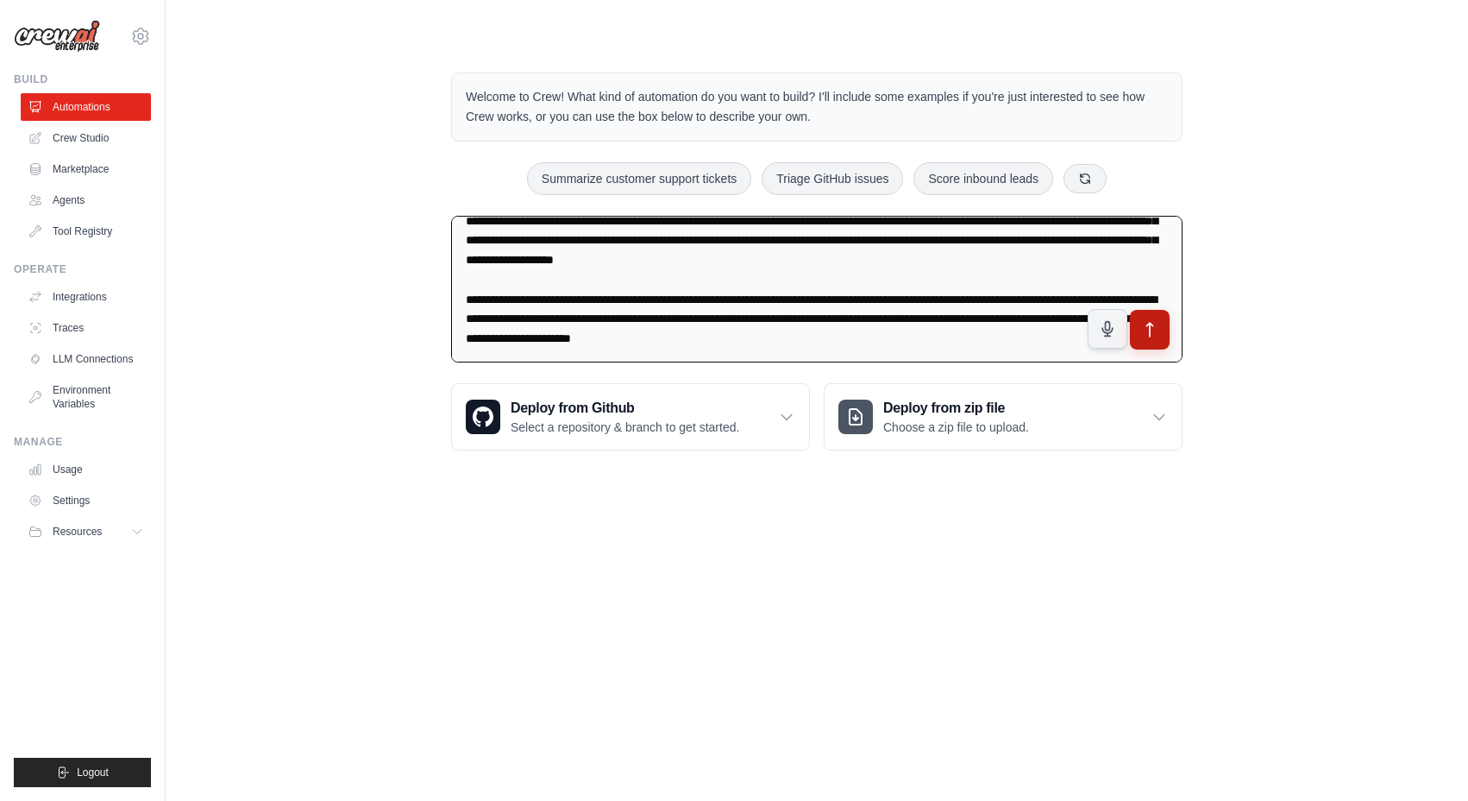
type textarea "**********"
click at [1153, 316] on button "submit" at bounding box center [1150, 330] width 40 height 40
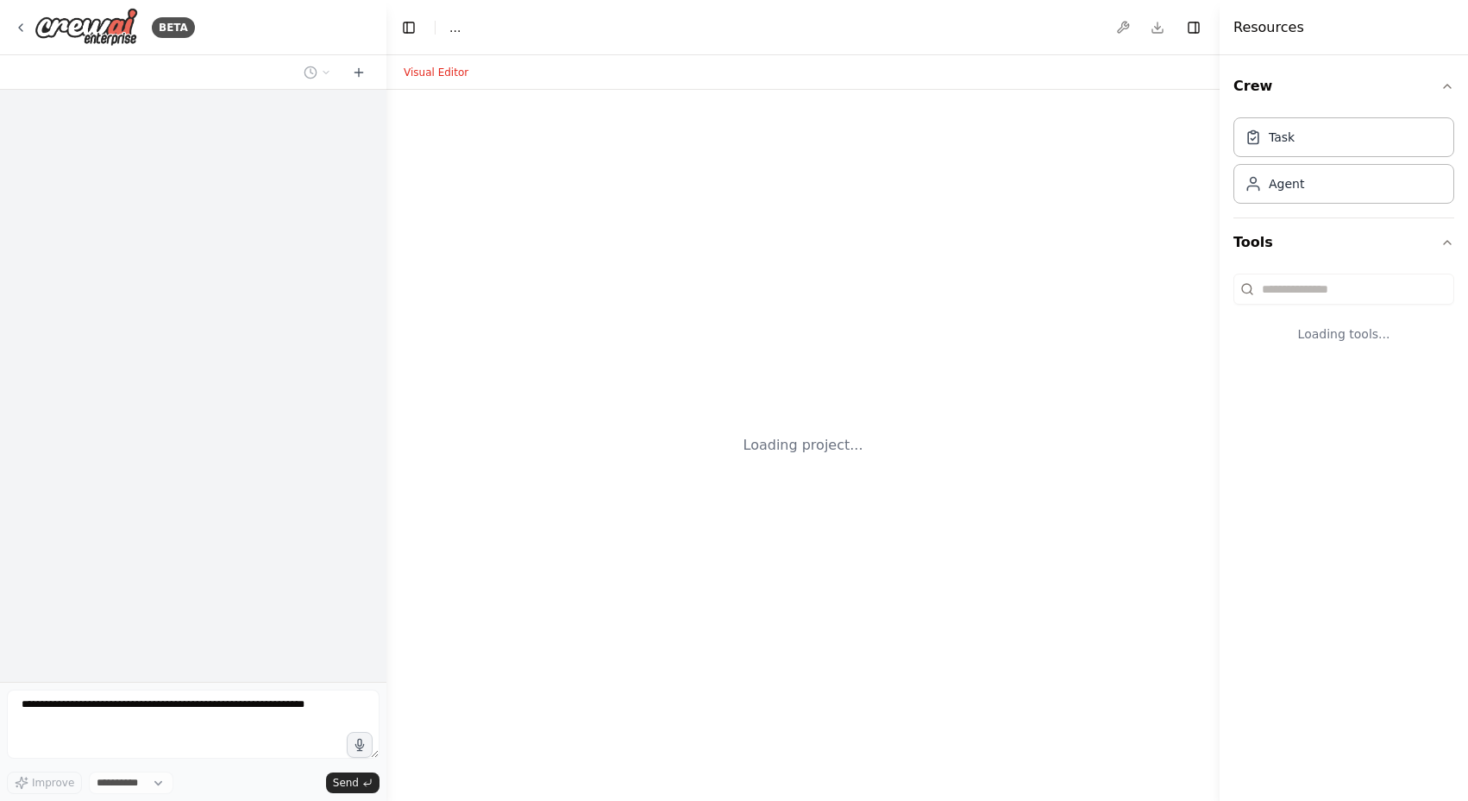
select select "****"
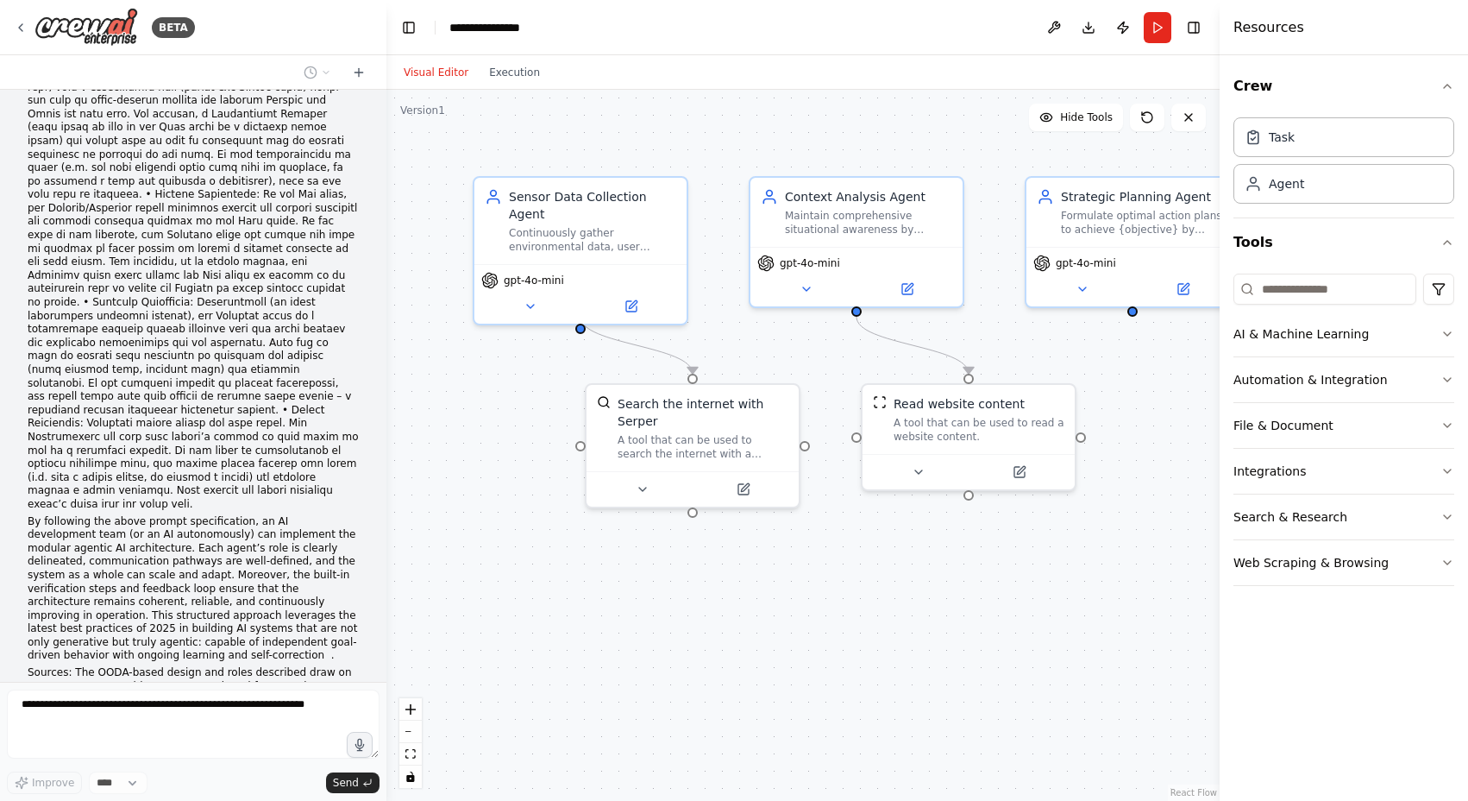
scroll to position [8115, 0]
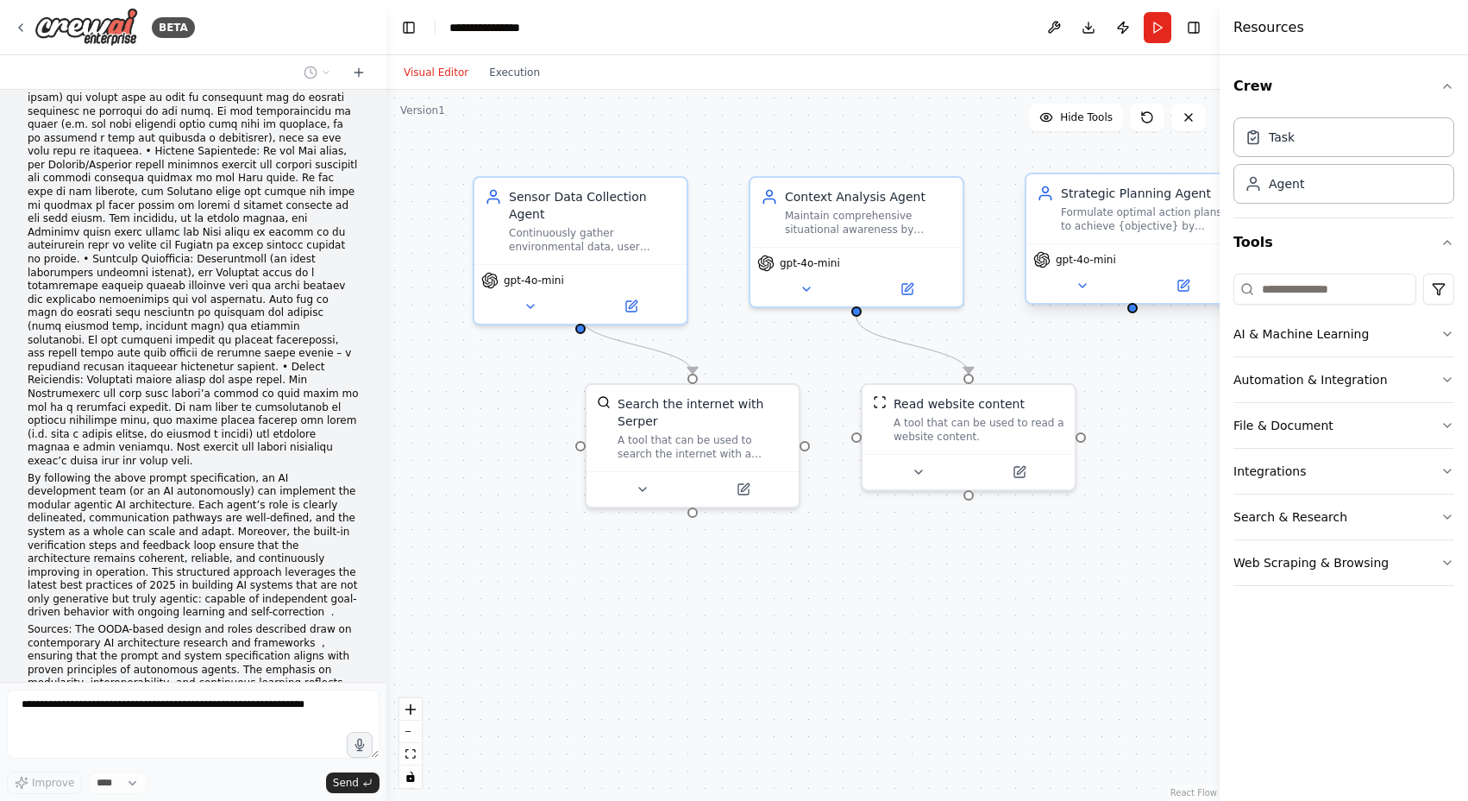
click at [1121, 228] on div "Formulate optimal action plans to achieve {objective} by analyzing situational …" at bounding box center [1144, 219] width 167 height 28
click at [1350, 192] on div "Agent" at bounding box center [1344, 183] width 221 height 40
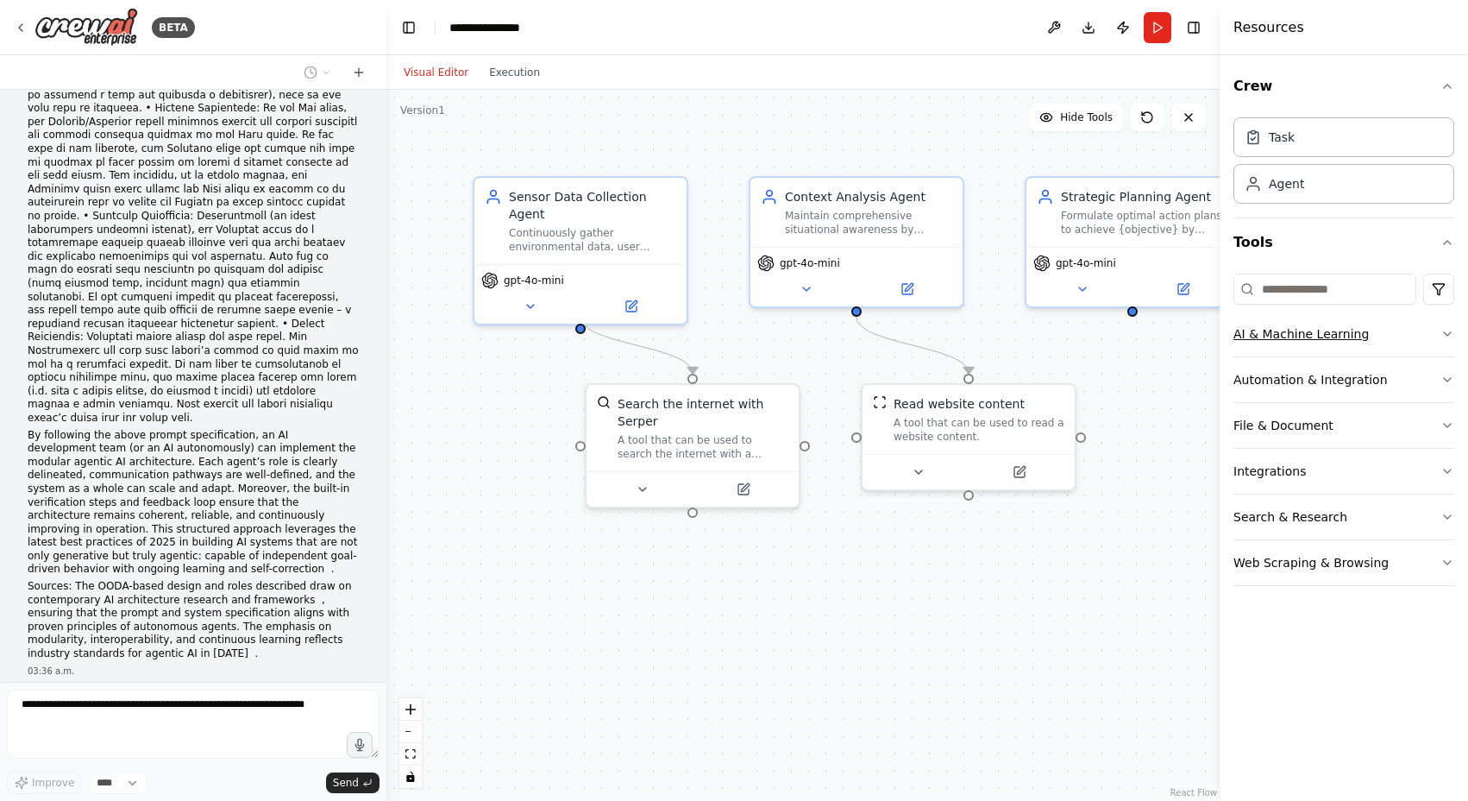
click at [1439, 330] on button "AI & Machine Learning" at bounding box center [1344, 333] width 221 height 45
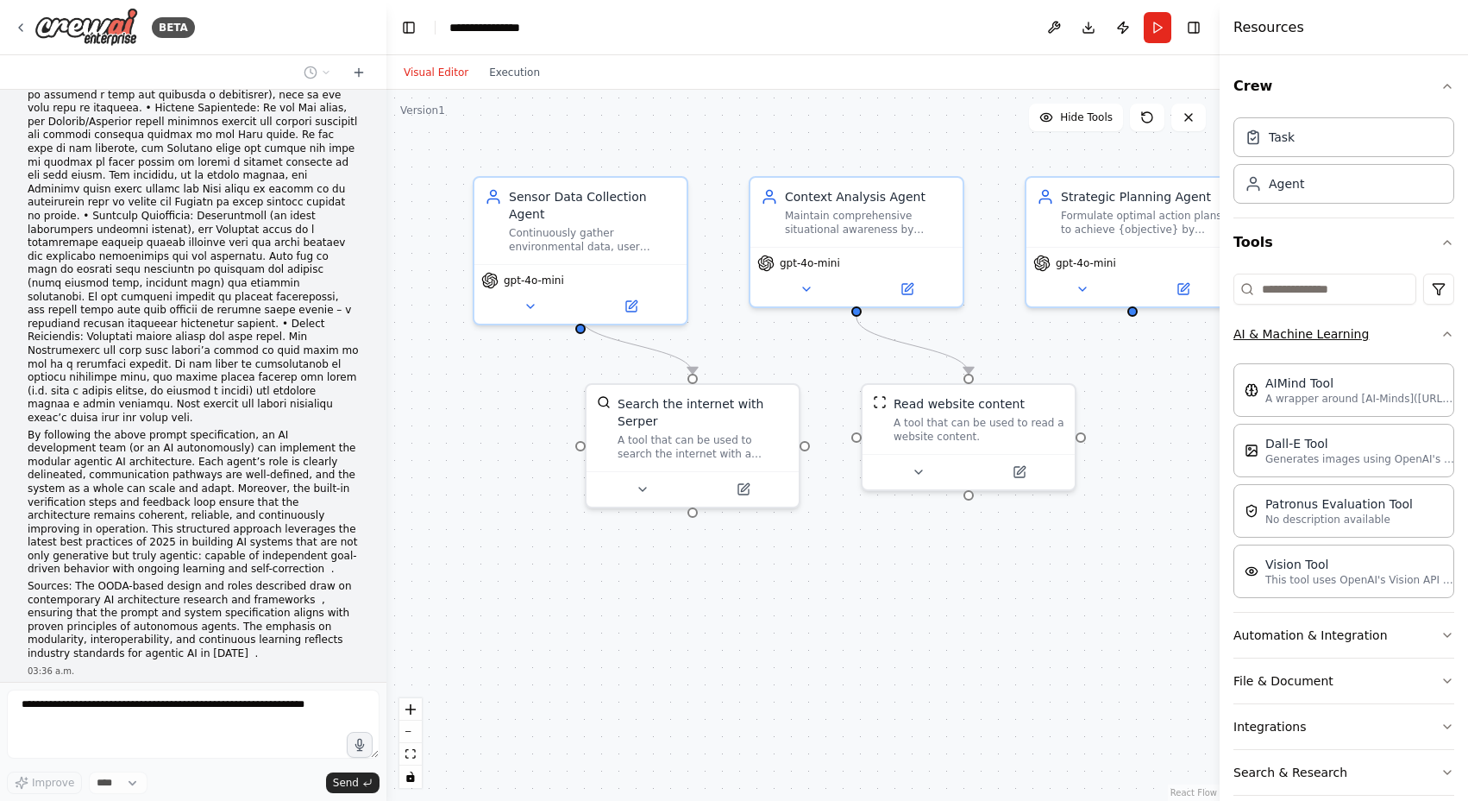
click at [1439, 330] on button "AI & Machine Learning" at bounding box center [1344, 333] width 221 height 45
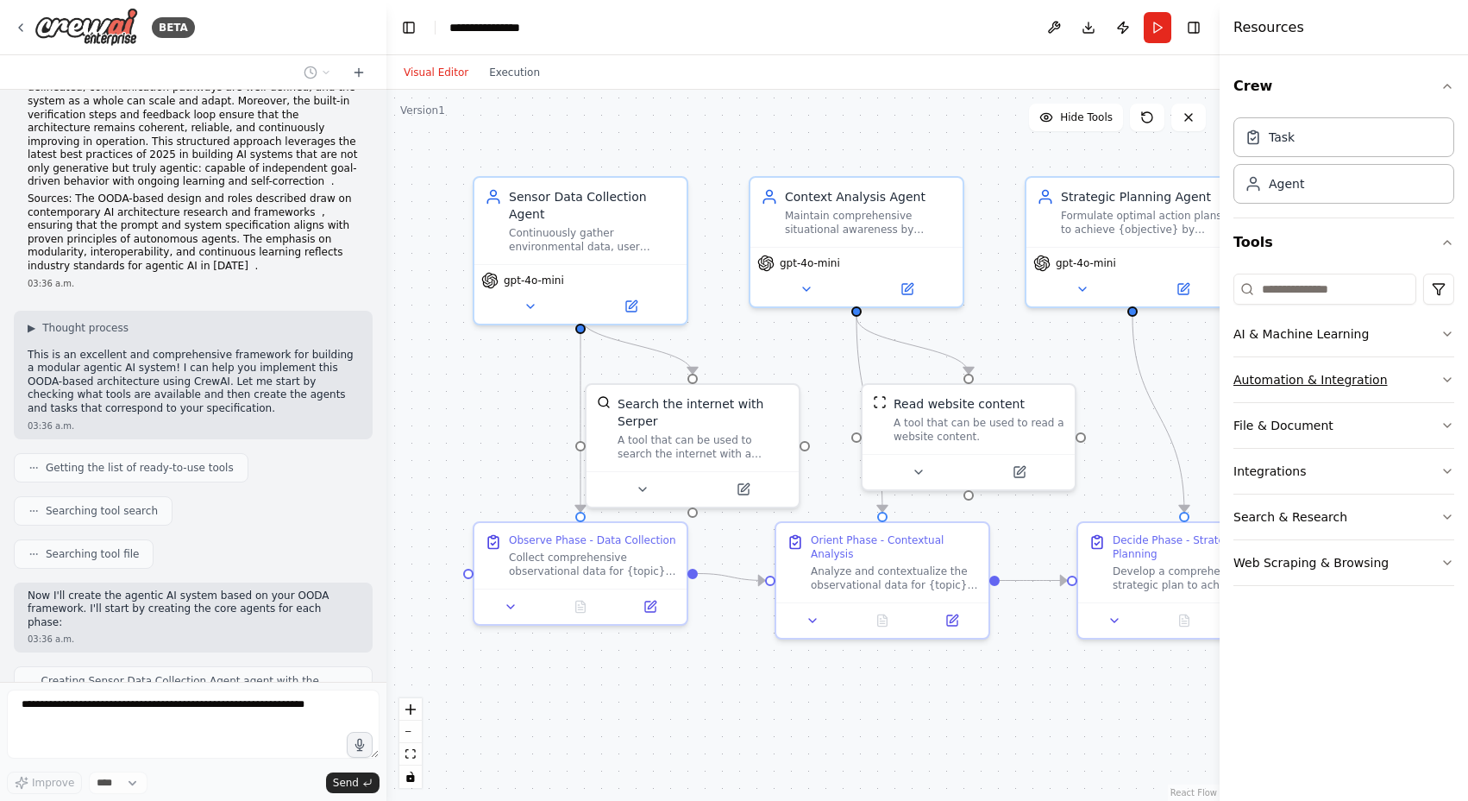
scroll to position [8645, 0]
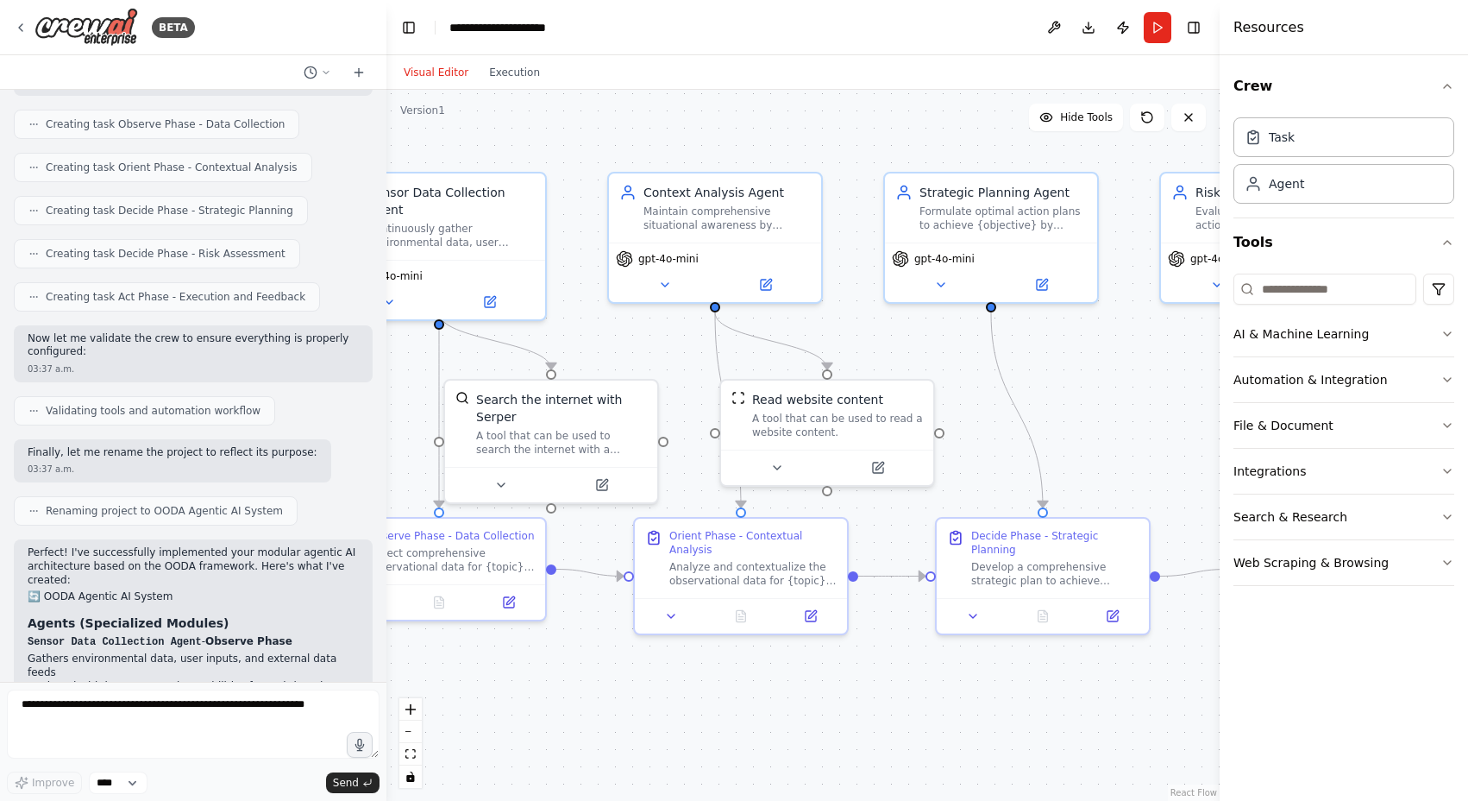
drag, startPoint x: 540, startPoint y: 386, endPoint x: 399, endPoint y: 382, distance: 141.5
click at [399, 382] on div ".deletable-edge-delete-btn { width: 20px; height: 20px; border: 0px solid #ffff…" at bounding box center [802, 445] width 833 height 711
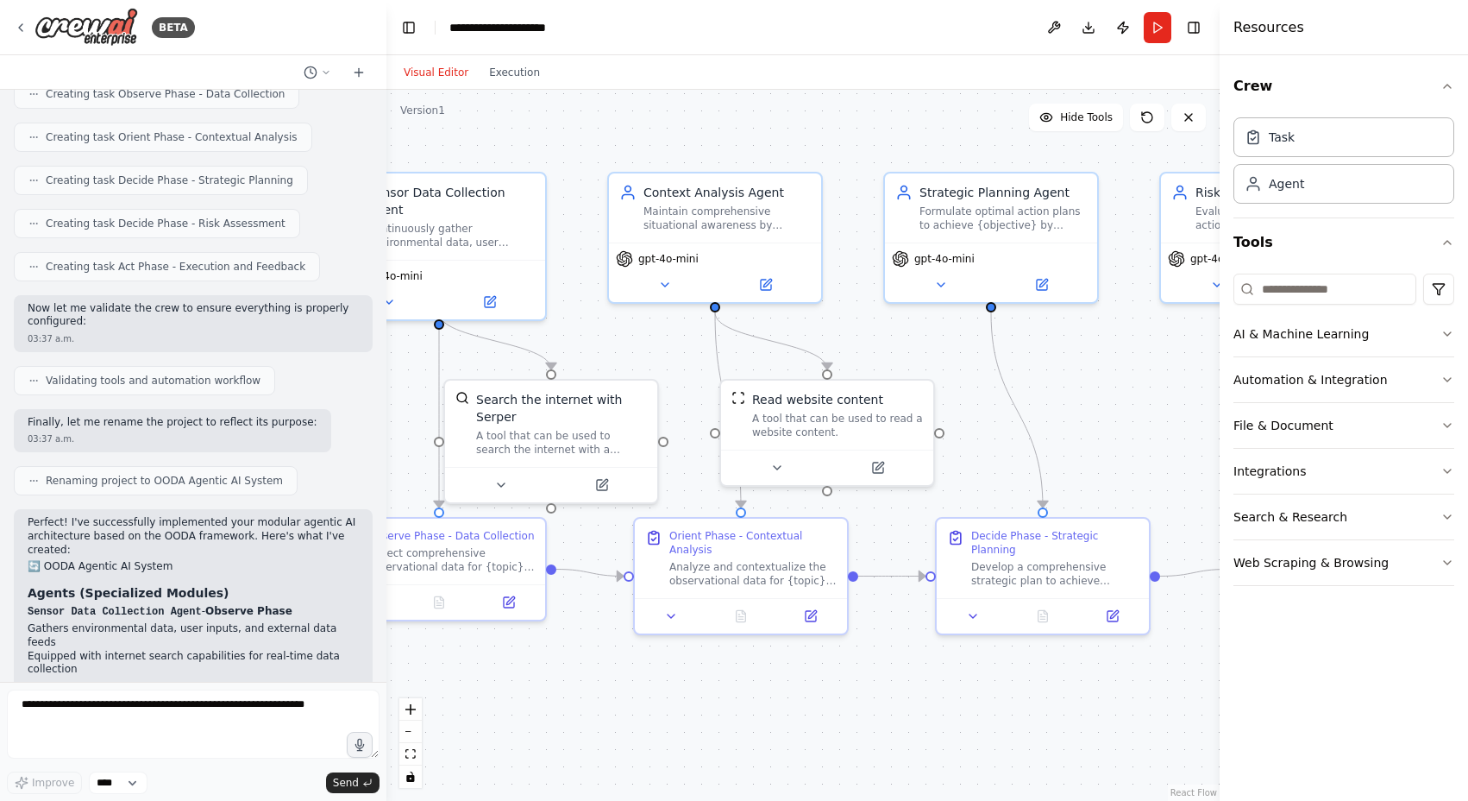
scroll to position [9460, 0]
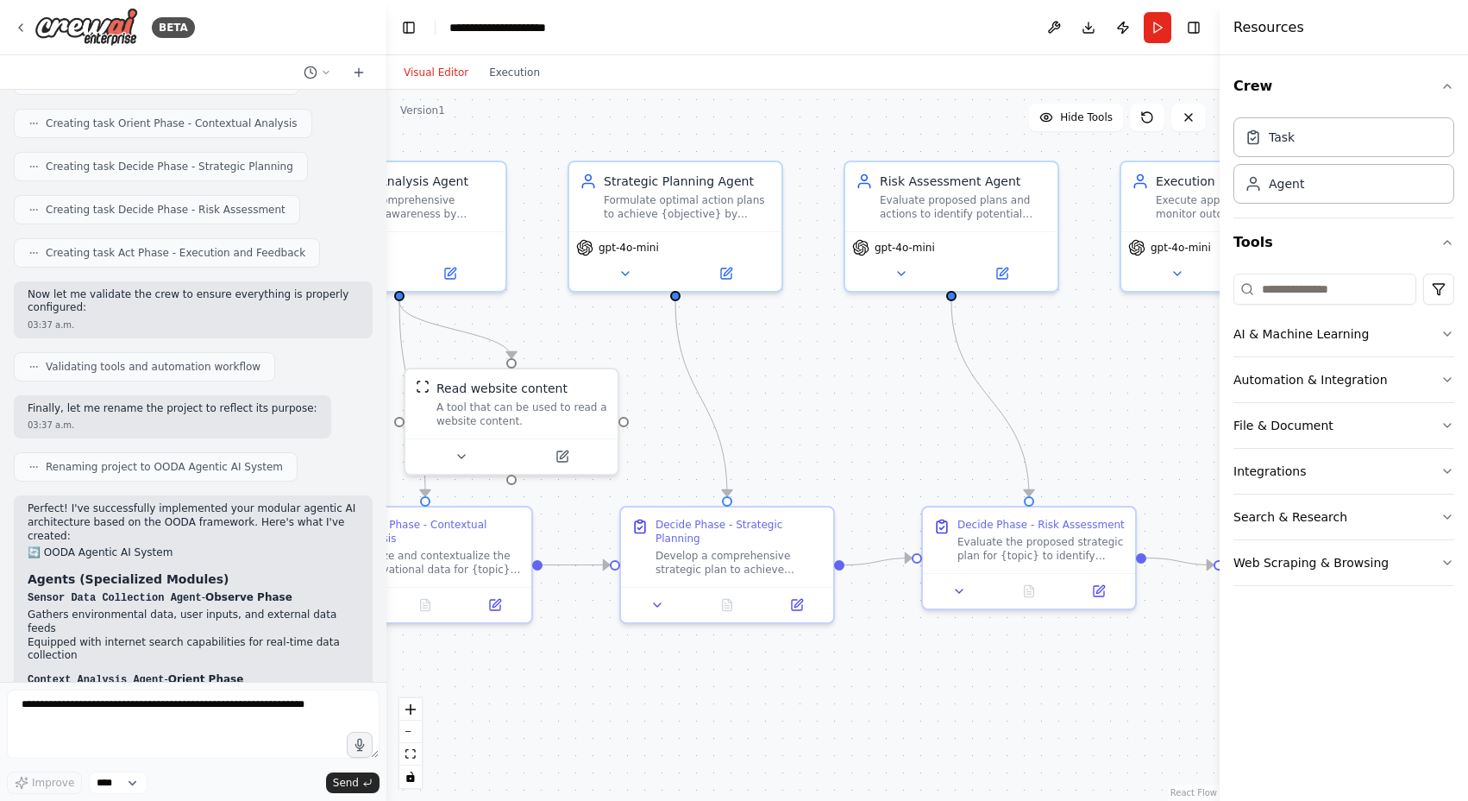
drag, startPoint x: 1085, startPoint y: 386, endPoint x: 700, endPoint y: 376, distance: 385.7
click at [700, 376] on div ".deletable-edge-delete-btn { width: 20px; height: 20px; border: 0px solid #ffff…" at bounding box center [802, 445] width 833 height 711
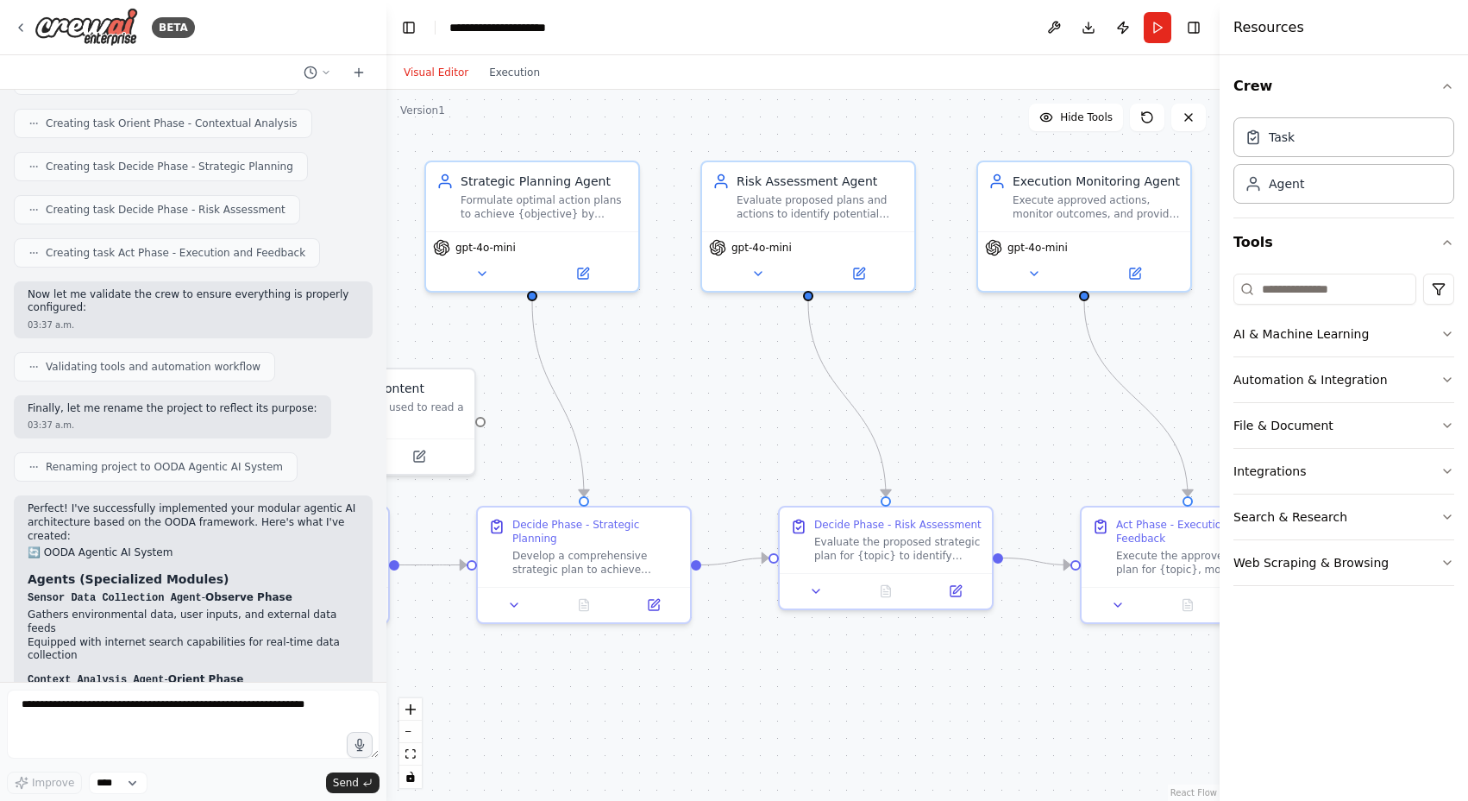
drag, startPoint x: 1027, startPoint y: 403, endPoint x: 954, endPoint y: 401, distance: 73.3
click at [954, 401] on div ".deletable-edge-delete-btn { width: 20px; height: 20px; border: 0px solid #ffff…" at bounding box center [802, 445] width 833 height 711
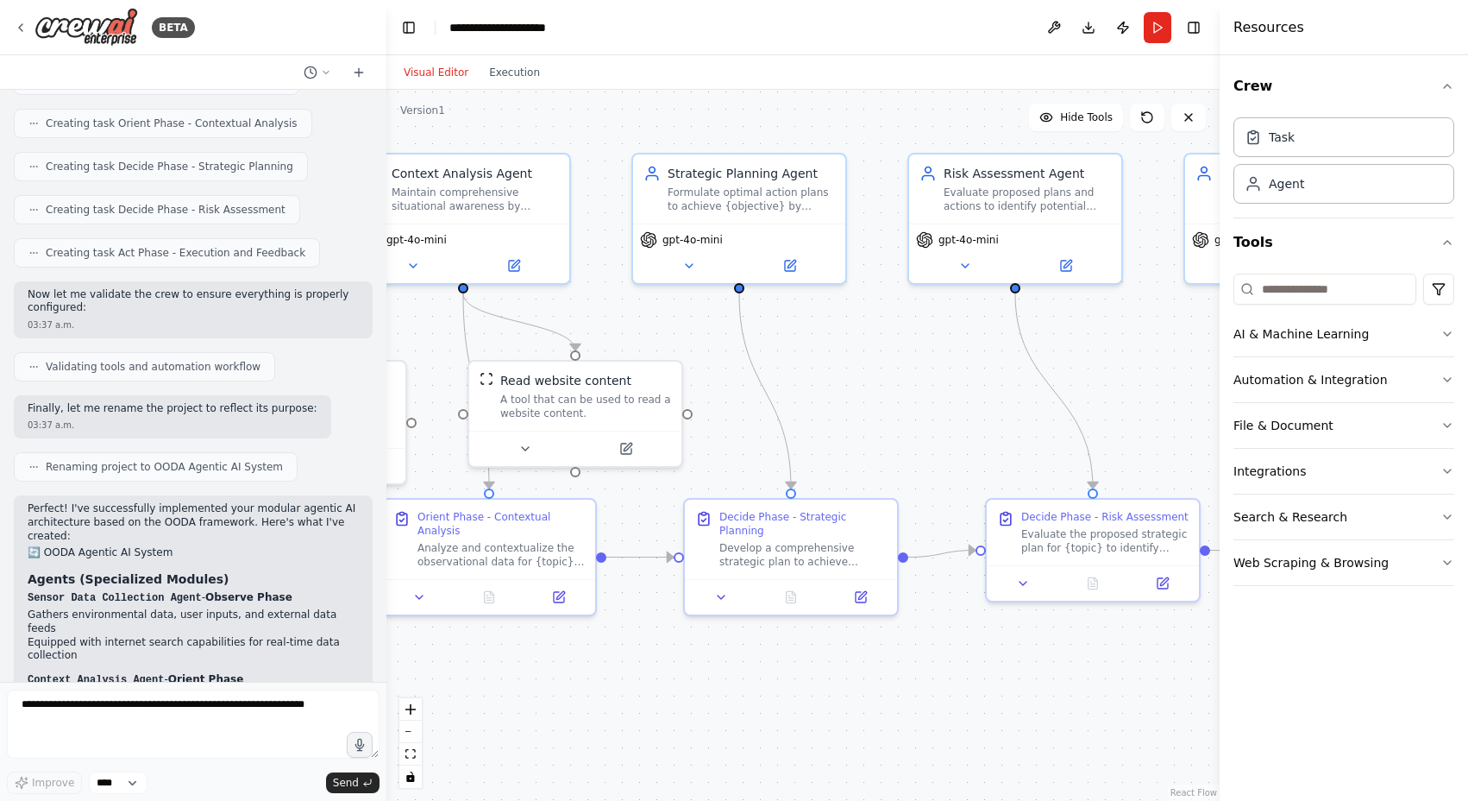
drag, startPoint x: 786, startPoint y: 418, endPoint x: 1026, endPoint y: 412, distance: 239.9
click at [1026, 412] on div ".deletable-edge-delete-btn { width: 20px; height: 20px; border: 0px solid #ffff…" at bounding box center [802, 445] width 833 height 711
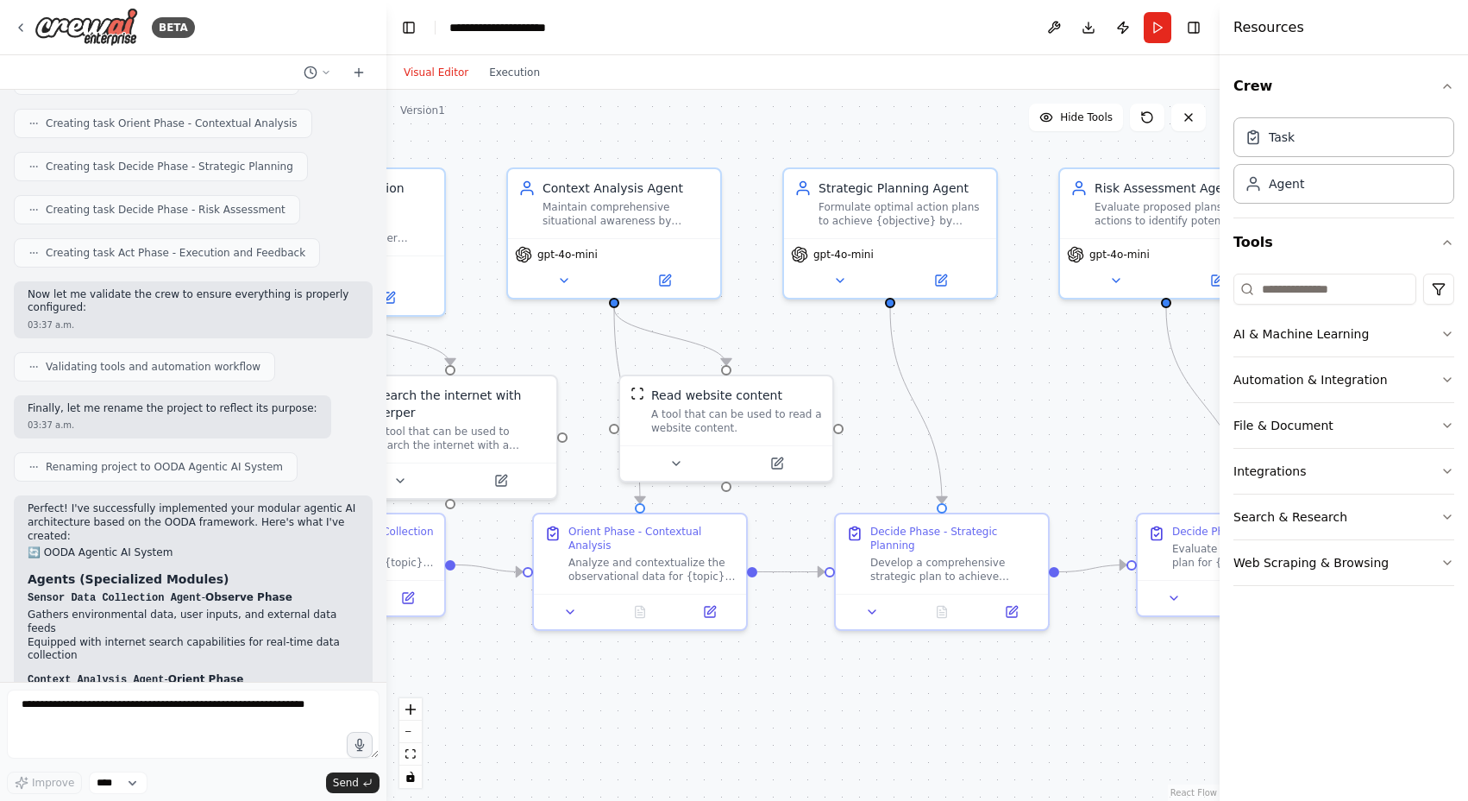
drag, startPoint x: 689, startPoint y: 317, endPoint x: 934, endPoint y: 342, distance: 246.4
click at [934, 342] on div ".deletable-edge-delete-btn { width: 20px; height: 20px; border: 0px solid #ffff…" at bounding box center [802, 445] width 833 height 711
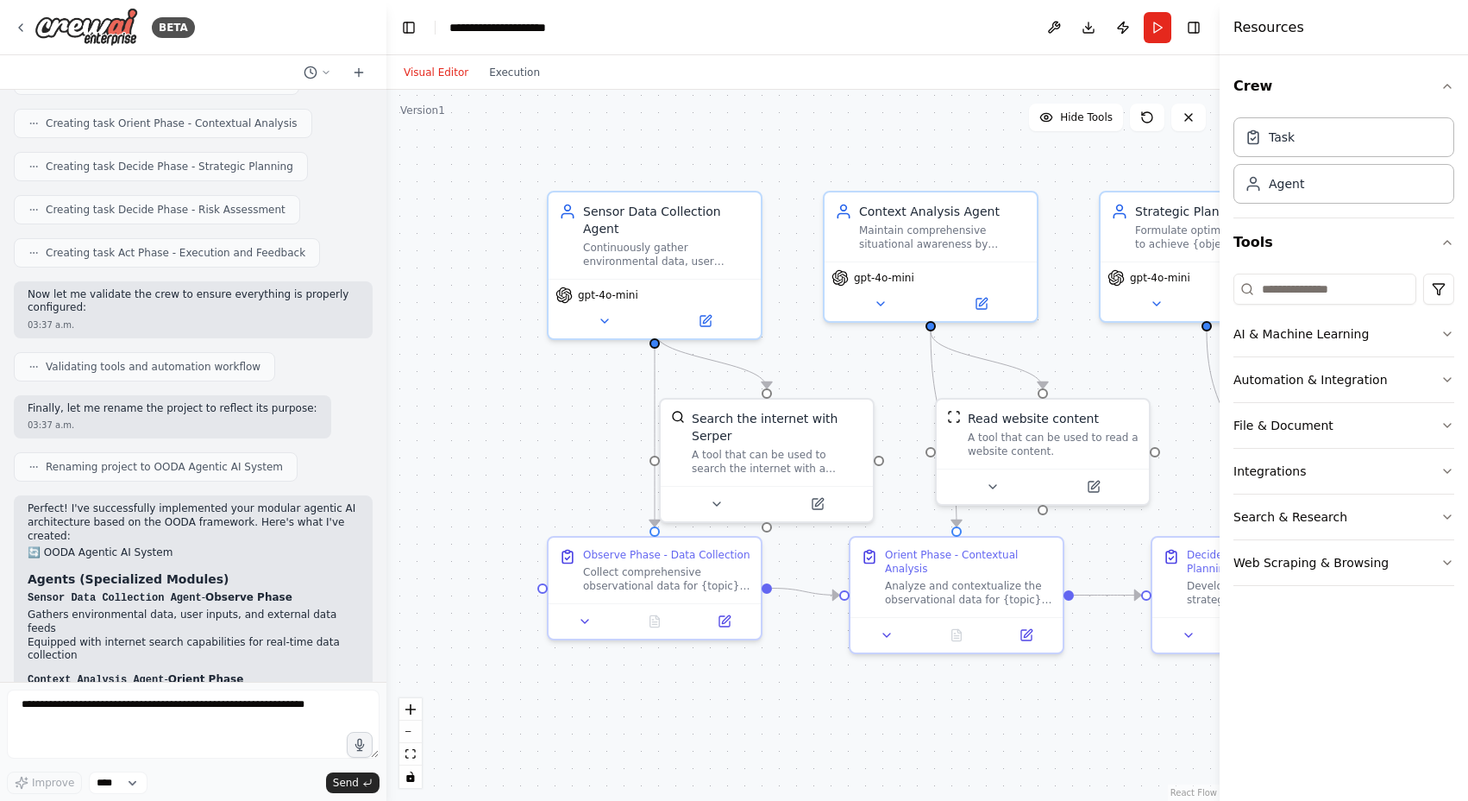
drag, startPoint x: 716, startPoint y: 356, endPoint x: 906, endPoint y: 367, distance: 190.1
click at [906, 367] on div ".deletable-edge-delete-btn { width: 20px; height: 20px; border: 0px solid #ffff…" at bounding box center [802, 445] width 833 height 711
click at [833, 117] on div ".deletable-edge-delete-btn { width: 20px; height: 20px; border: 0px solid #ffff…" at bounding box center [802, 445] width 833 height 711
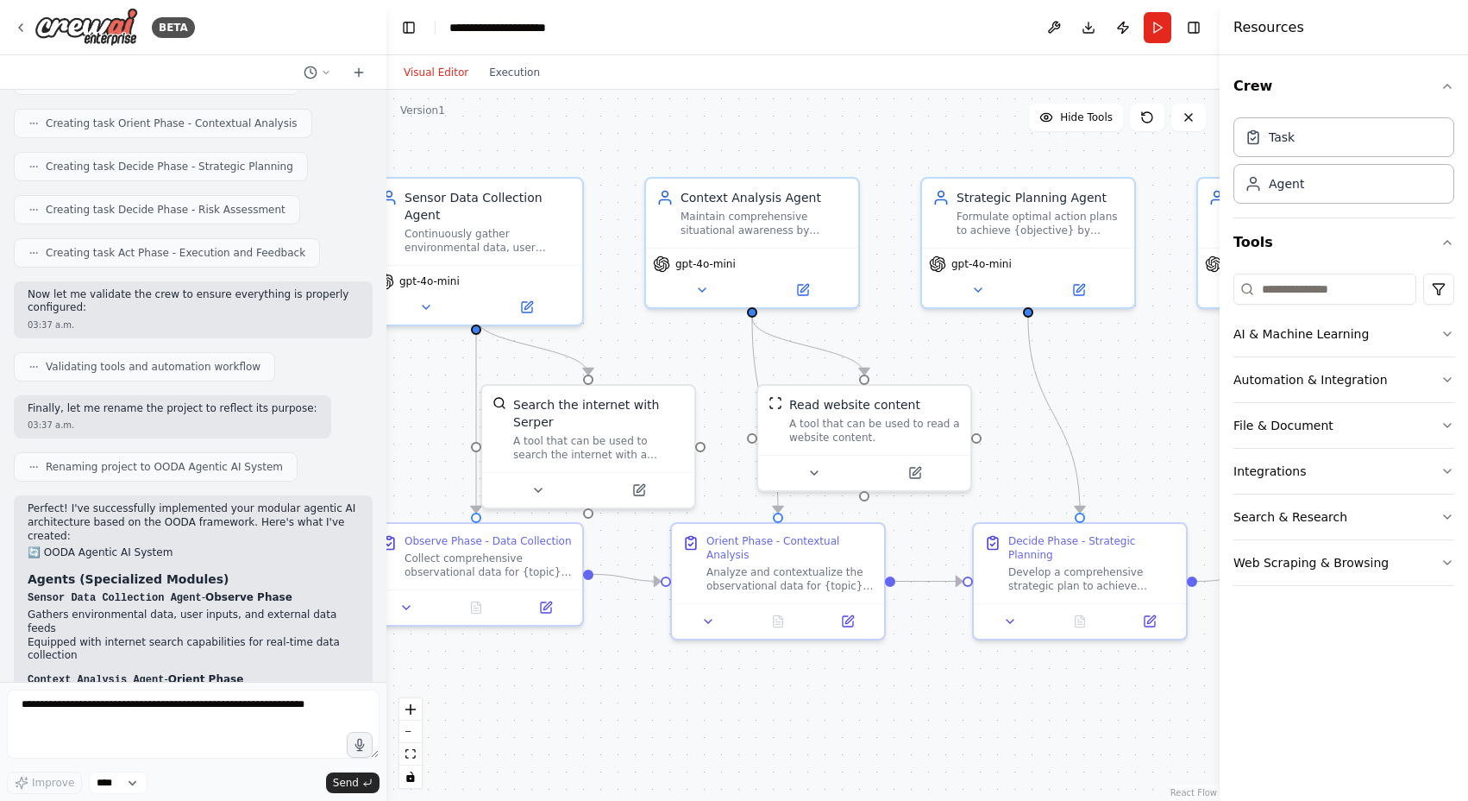
drag, startPoint x: 833, startPoint y: 117, endPoint x: 655, endPoint y: 104, distance: 179.1
click at [655, 104] on div ".deletable-edge-delete-btn { width: 20px; height: 20px; border: 0px solid #ffff…" at bounding box center [802, 445] width 833 height 711
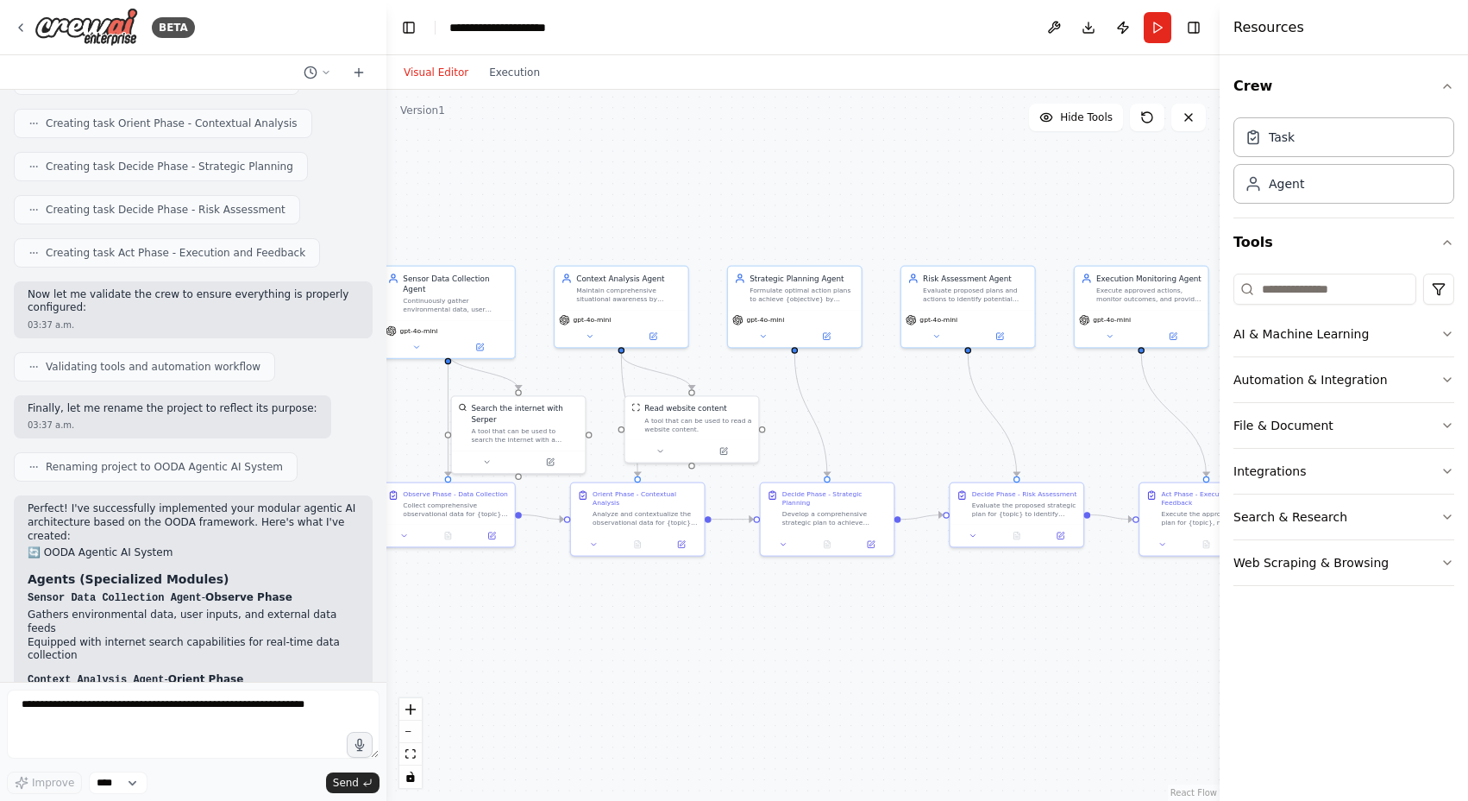
drag, startPoint x: 773, startPoint y: 125, endPoint x: 607, endPoint y: 221, distance: 191.3
click at [607, 221] on div ".deletable-edge-delete-btn { width: 20px; height: 20px; border: 0px solid #ffff…" at bounding box center [802, 445] width 833 height 711
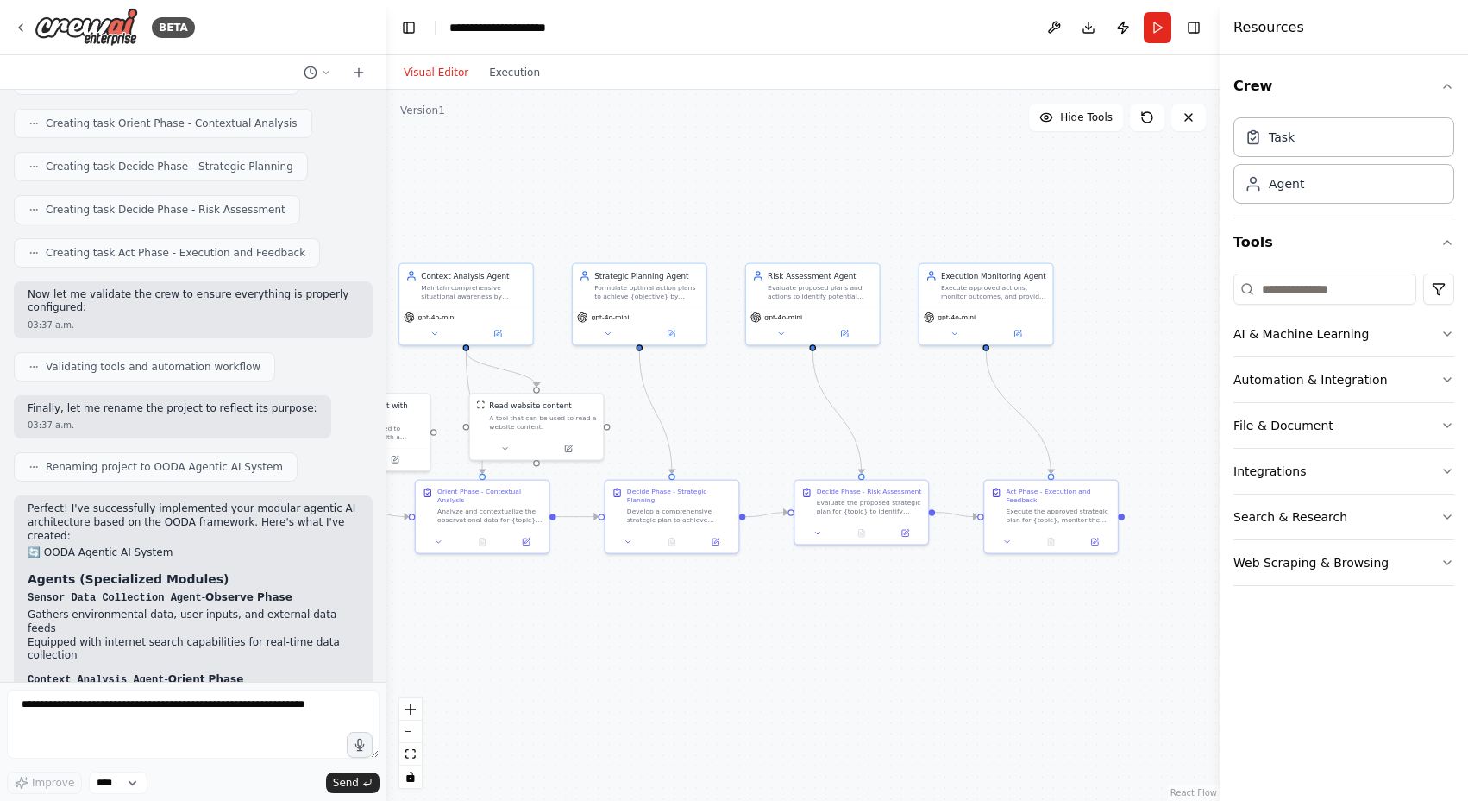
drag, startPoint x: 882, startPoint y: 414, endPoint x: 734, endPoint y: 409, distance: 147.6
click at [734, 409] on div ".deletable-edge-delete-btn { width: 20px; height: 20px; border: 0px solid #ffff…" at bounding box center [802, 445] width 833 height 711
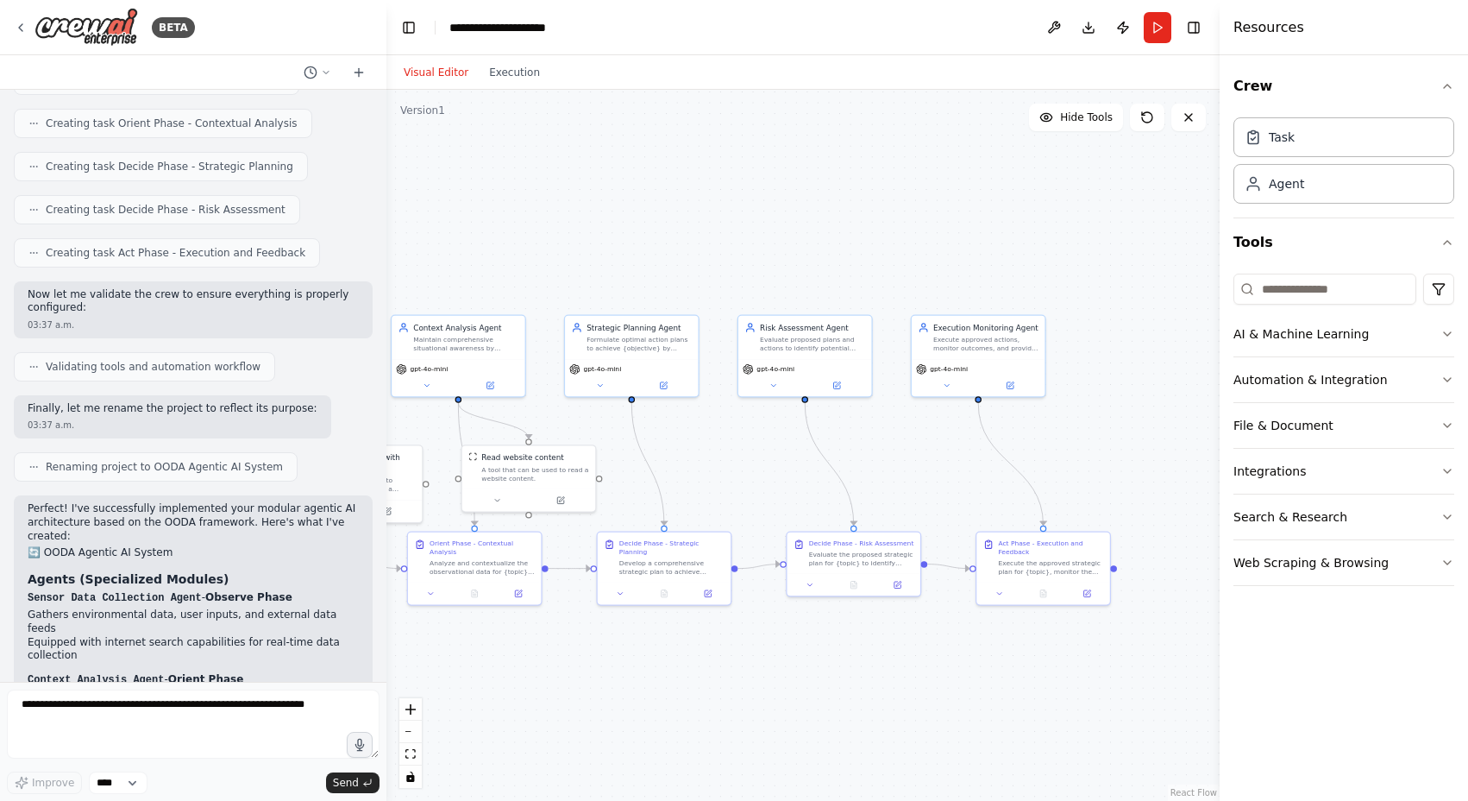
drag, startPoint x: 1123, startPoint y: 517, endPoint x: 1110, endPoint y: 563, distance: 48.3
click at [1110, 563] on div ".deletable-edge-delete-btn { width: 20px; height: 20px; border: 0px solid #ffff…" at bounding box center [802, 445] width 833 height 711
drag, startPoint x: 1109, startPoint y: 560, endPoint x: 1133, endPoint y: 563, distance: 23.5
click at [1133, 563] on div ".deletable-edge-delete-btn { width: 20px; height: 20px; border: 0px solid #ffff…" at bounding box center [802, 445] width 833 height 711
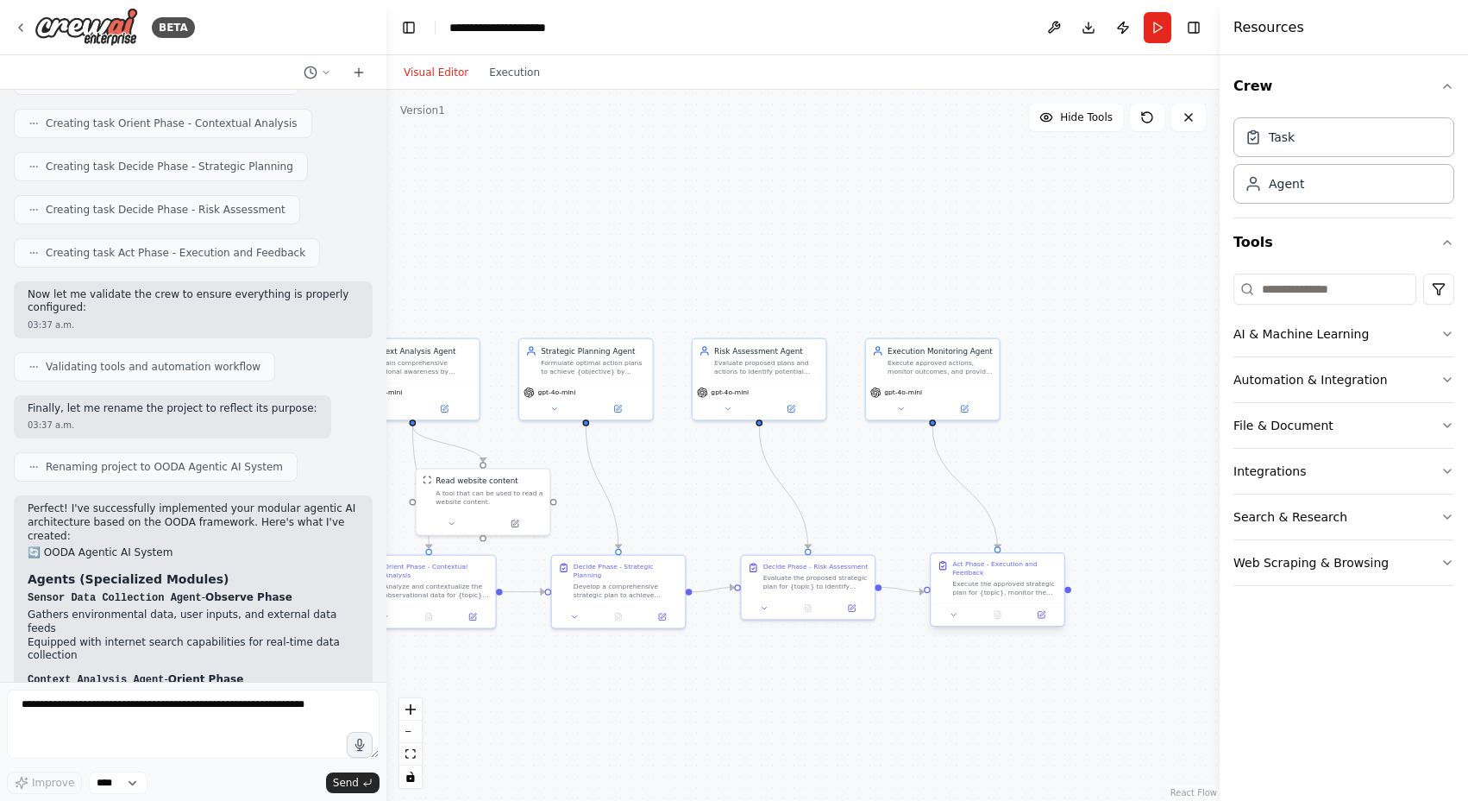
drag, startPoint x: 1113, startPoint y: 562, endPoint x: 1065, endPoint y: 587, distance: 53.6
click at [1065, 587] on div ".deletable-edge-delete-btn { width: 20px; height: 20px; border: 0px solid #ffff…" at bounding box center [802, 445] width 833 height 711
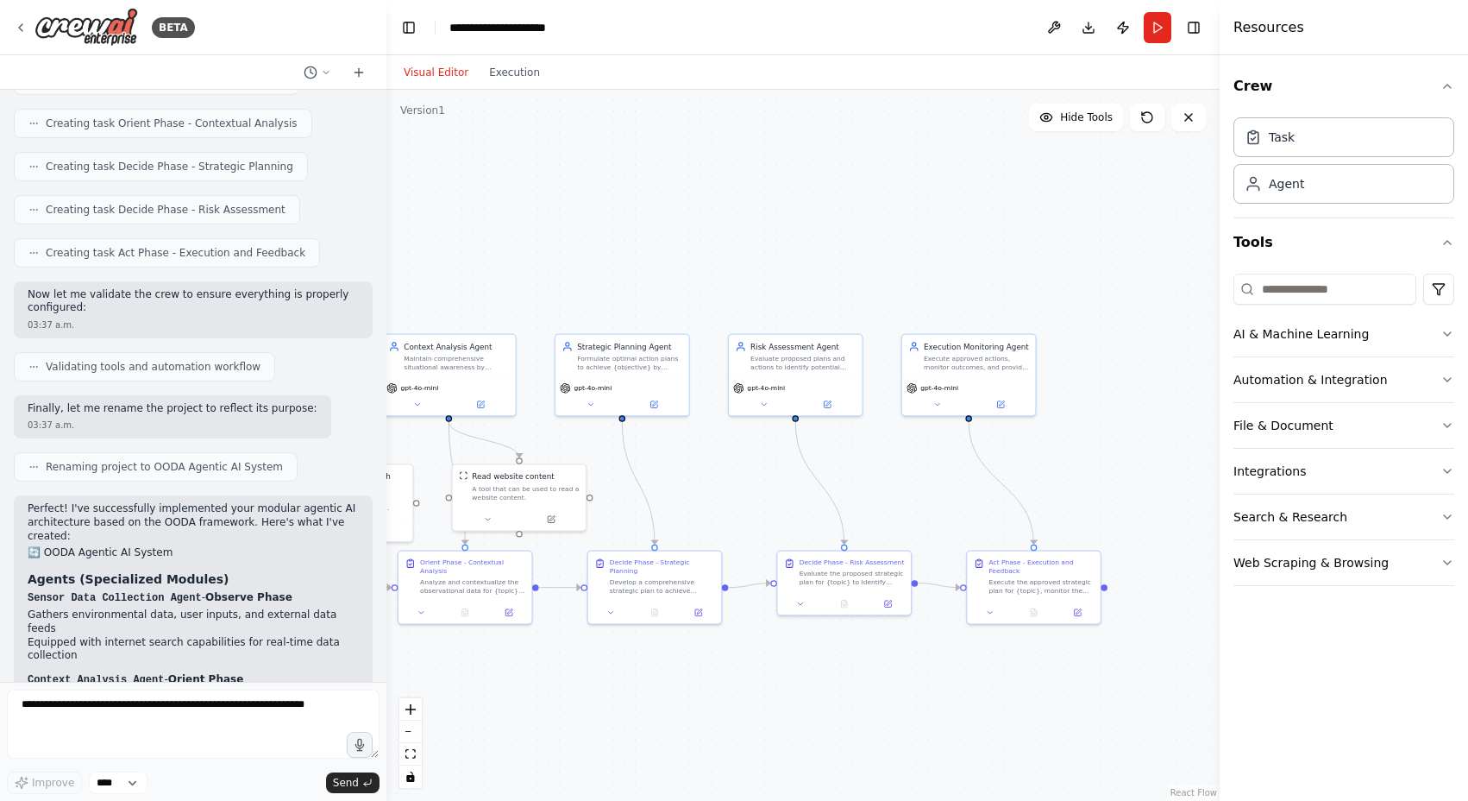
drag, startPoint x: 1064, startPoint y: 587, endPoint x: 1107, endPoint y: 587, distance: 43.1
click at [1107, 587] on div ".deletable-edge-delete-btn { width: 20px; height: 20px; border: 0px solid #ffff…" at bounding box center [802, 445] width 833 height 711
drag, startPoint x: 1112, startPoint y: 587, endPoint x: 1122, endPoint y: 589, distance: 10.5
click at [1122, 589] on div ".deletable-edge-delete-btn { width: 20px; height: 20px; border: 0px solid #ffff…" at bounding box center [802, 445] width 833 height 711
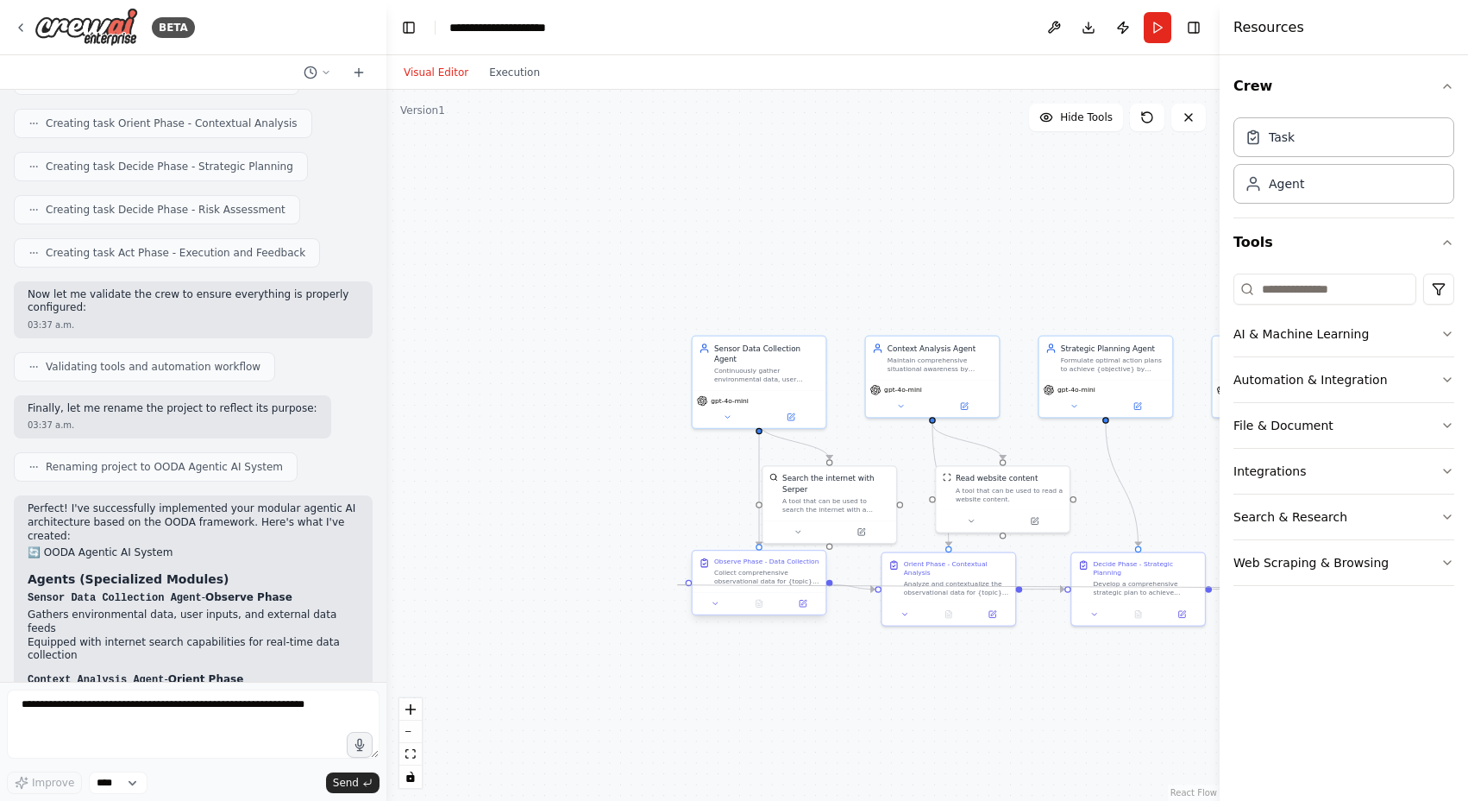
drag, startPoint x: 1116, startPoint y: 586, endPoint x: 687, endPoint y: 583, distance: 429.6
click at [687, 583] on div "Sensor Data Collection Agent Continuously gather environmental data, user input…" at bounding box center [900, 504] width 524 height 446
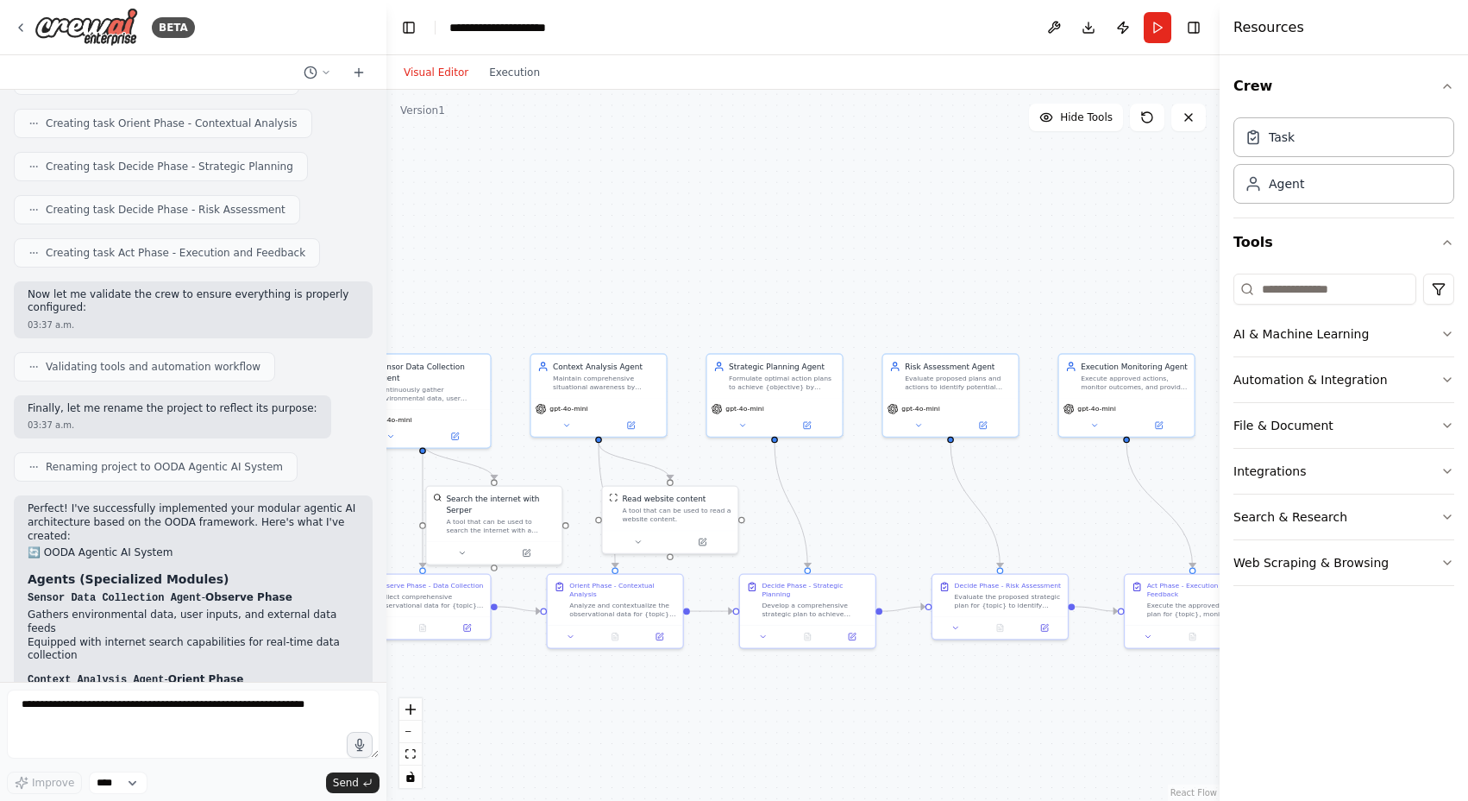
drag, startPoint x: 763, startPoint y: 676, endPoint x: 426, endPoint y: 700, distance: 337.3
click at [426, 700] on div ".deletable-edge-delete-btn { width: 20px; height: 20px; border: 0px solid #ffff…" at bounding box center [802, 445] width 833 height 711
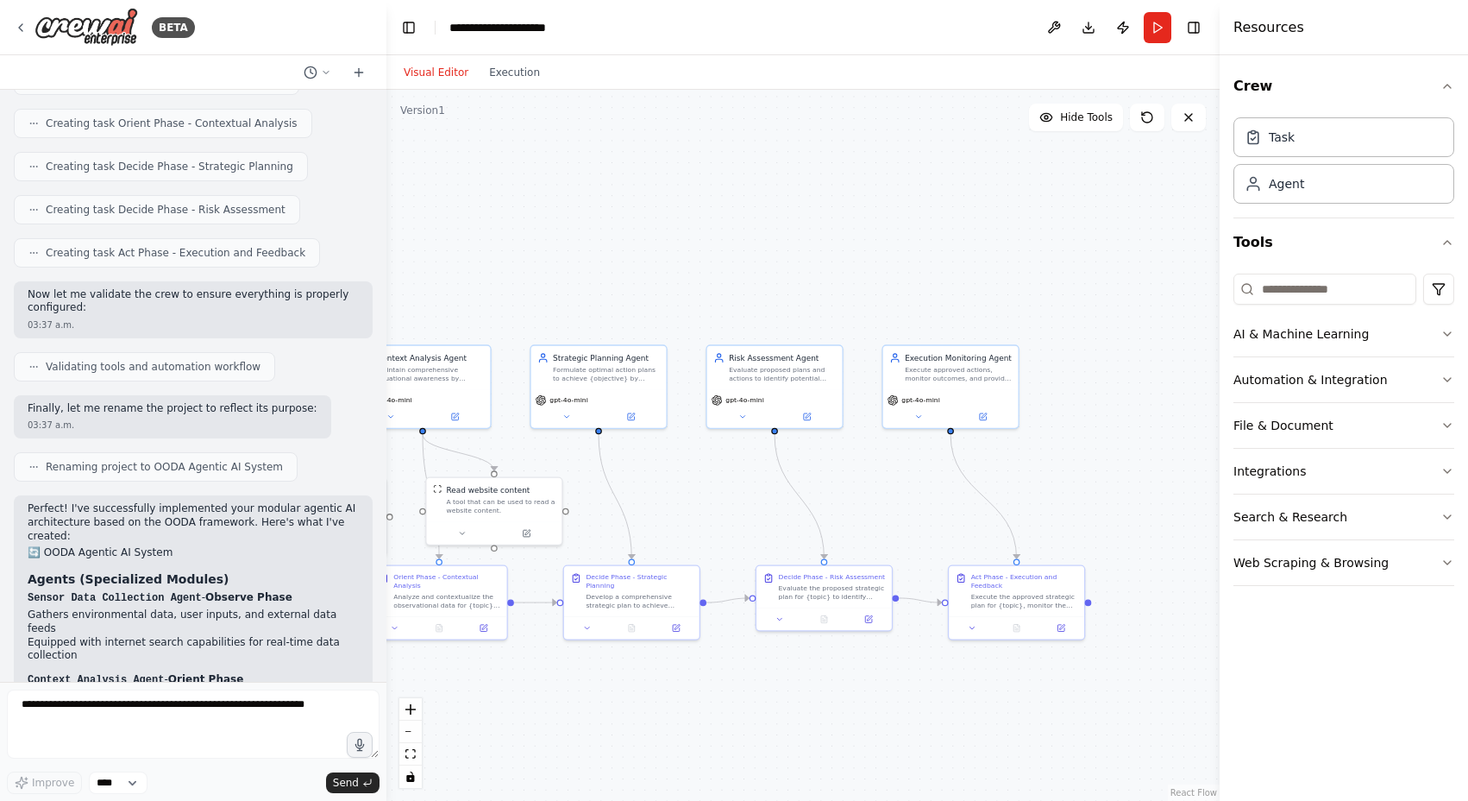
drag, startPoint x: 772, startPoint y: 688, endPoint x: 583, endPoint y: 680, distance: 189.1
click at [583, 680] on div ".deletable-edge-delete-btn { width: 20px; height: 20px; border: 0px solid #ffff…" at bounding box center [802, 445] width 833 height 711
